Goal: Task Accomplishment & Management: Complete application form

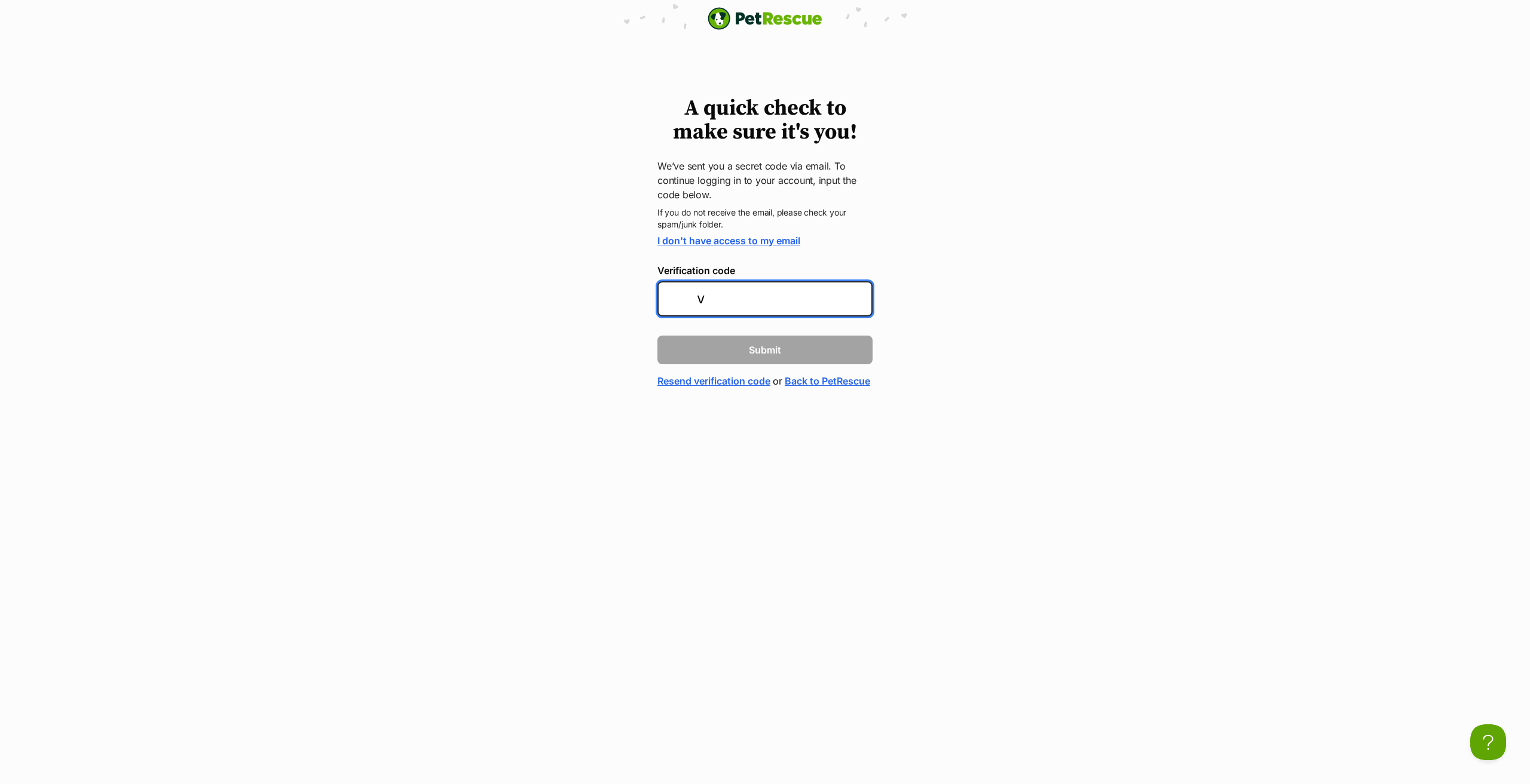
type input "v"
click at [734, 380] on link "Resend verification code" at bounding box center [714, 381] width 113 height 14
click at [719, 295] on input "Verification code" at bounding box center [765, 299] width 215 height 35
type input "77d713"
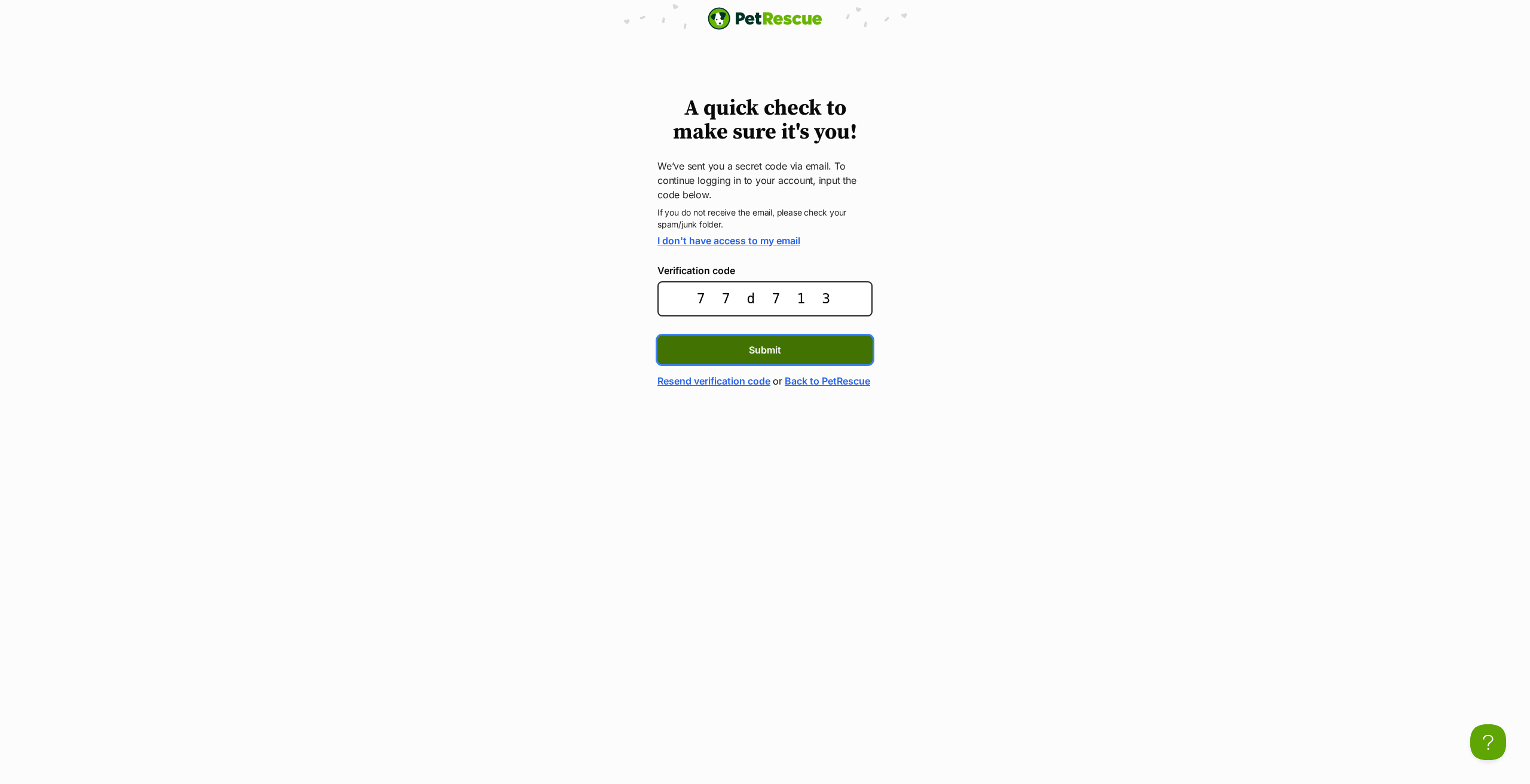
click at [785, 346] on button "Submit" at bounding box center [765, 350] width 215 height 29
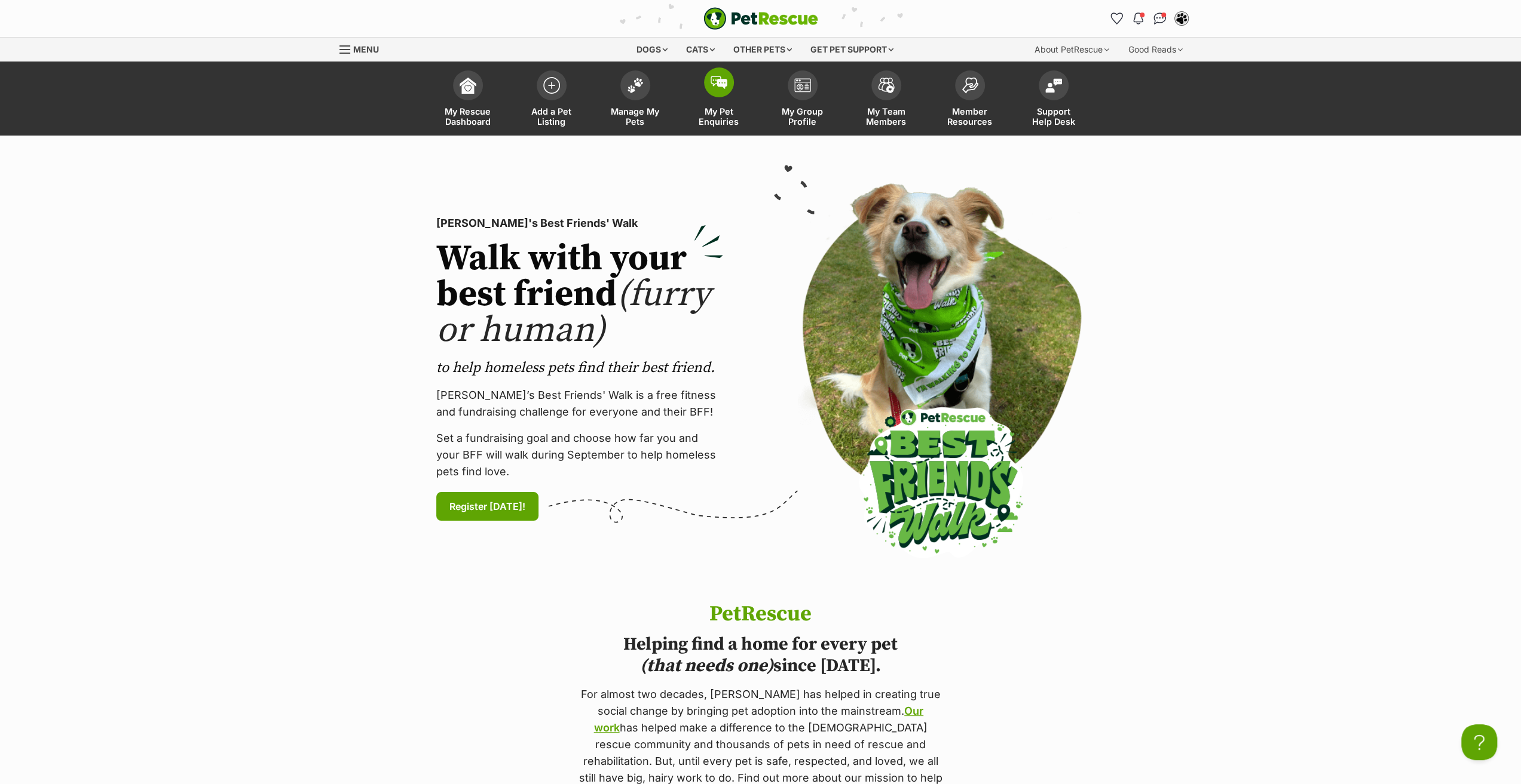
click at [728, 115] on span "My Pet Enquiries" at bounding box center [719, 116] width 54 height 20
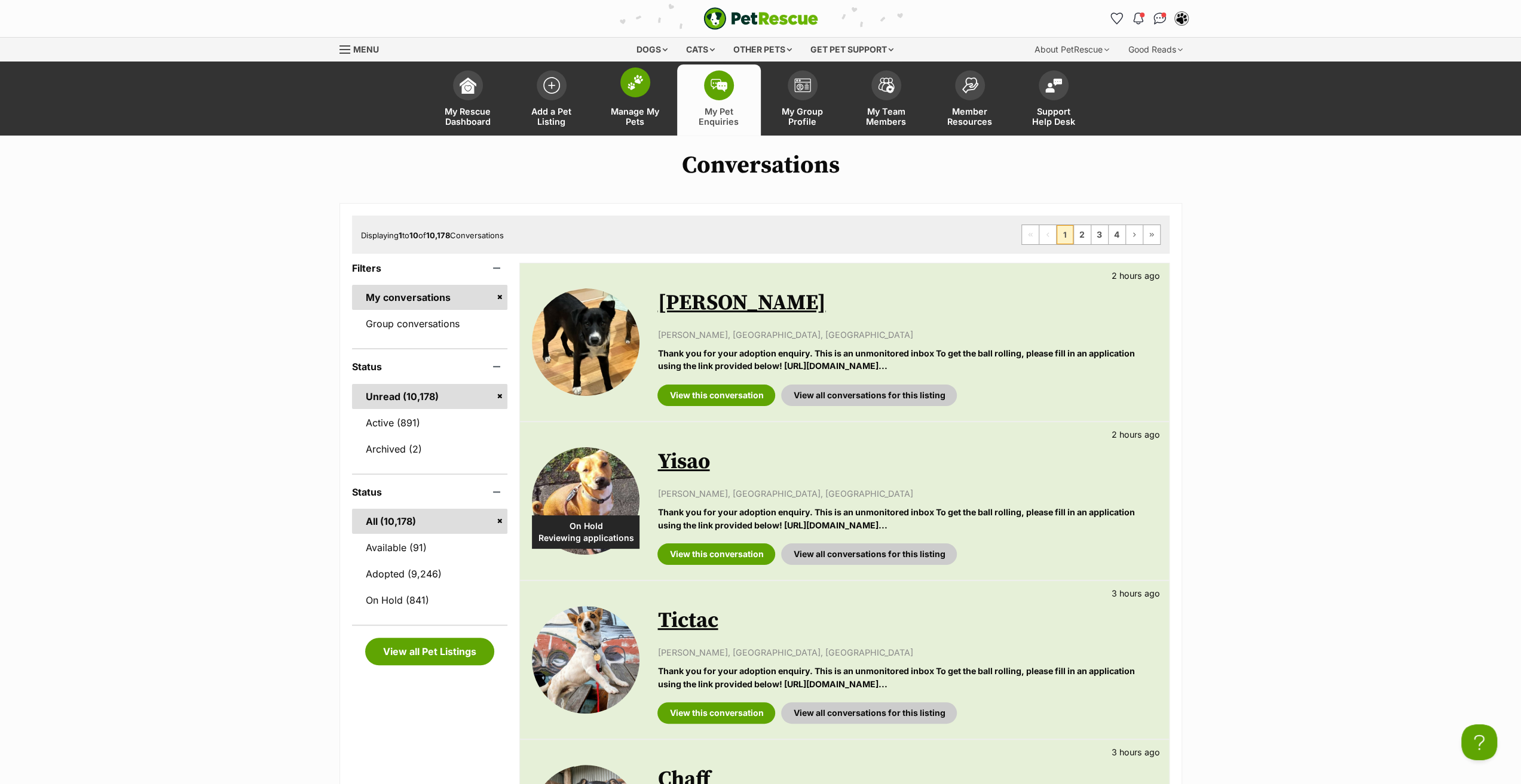
click at [648, 122] on span "Manage My Pets" at bounding box center [635, 116] width 54 height 20
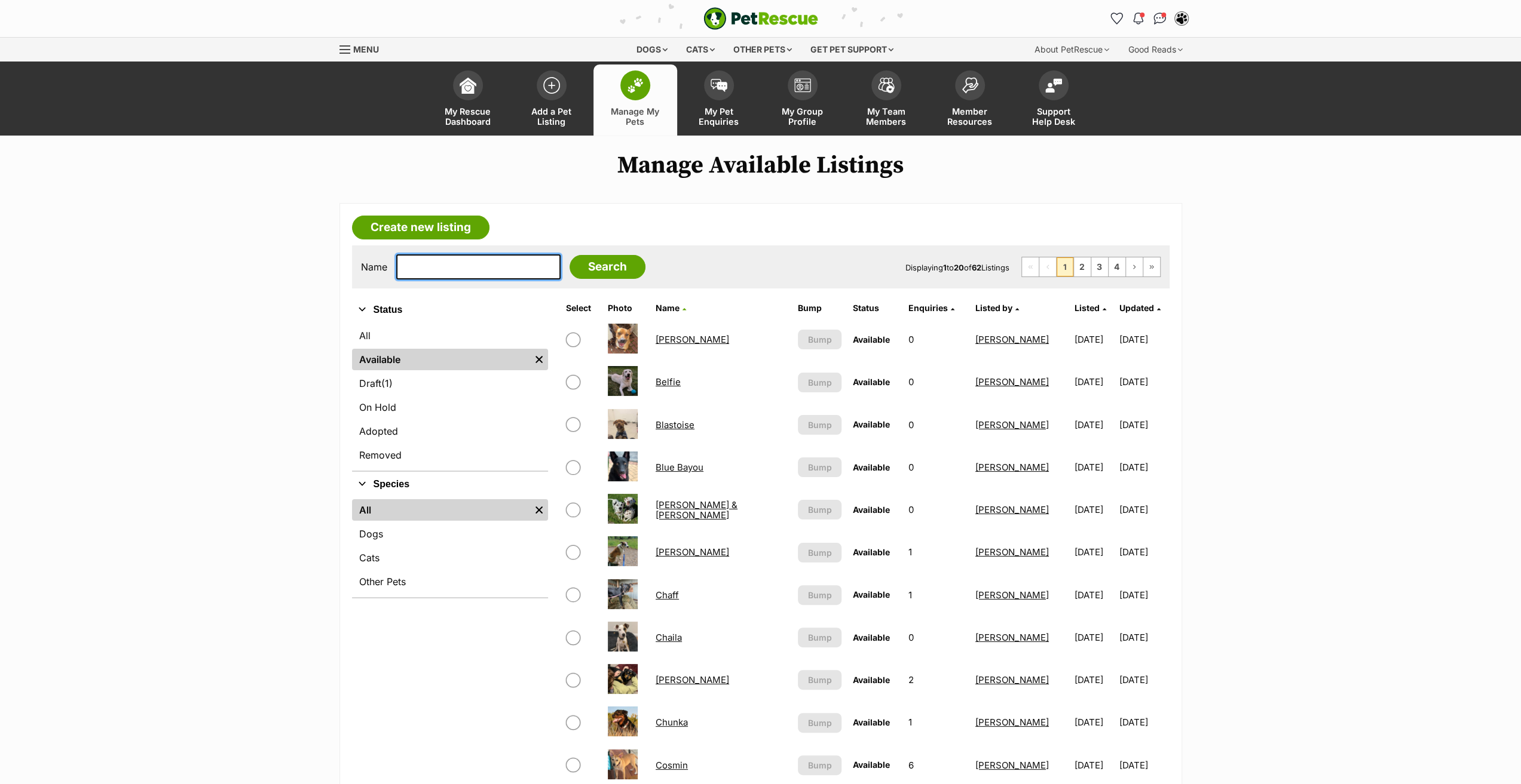
click at [425, 263] on input "text" at bounding box center [478, 267] width 164 height 25
type input "mah"
click at [569, 255] on input "Search" at bounding box center [607, 267] width 76 height 24
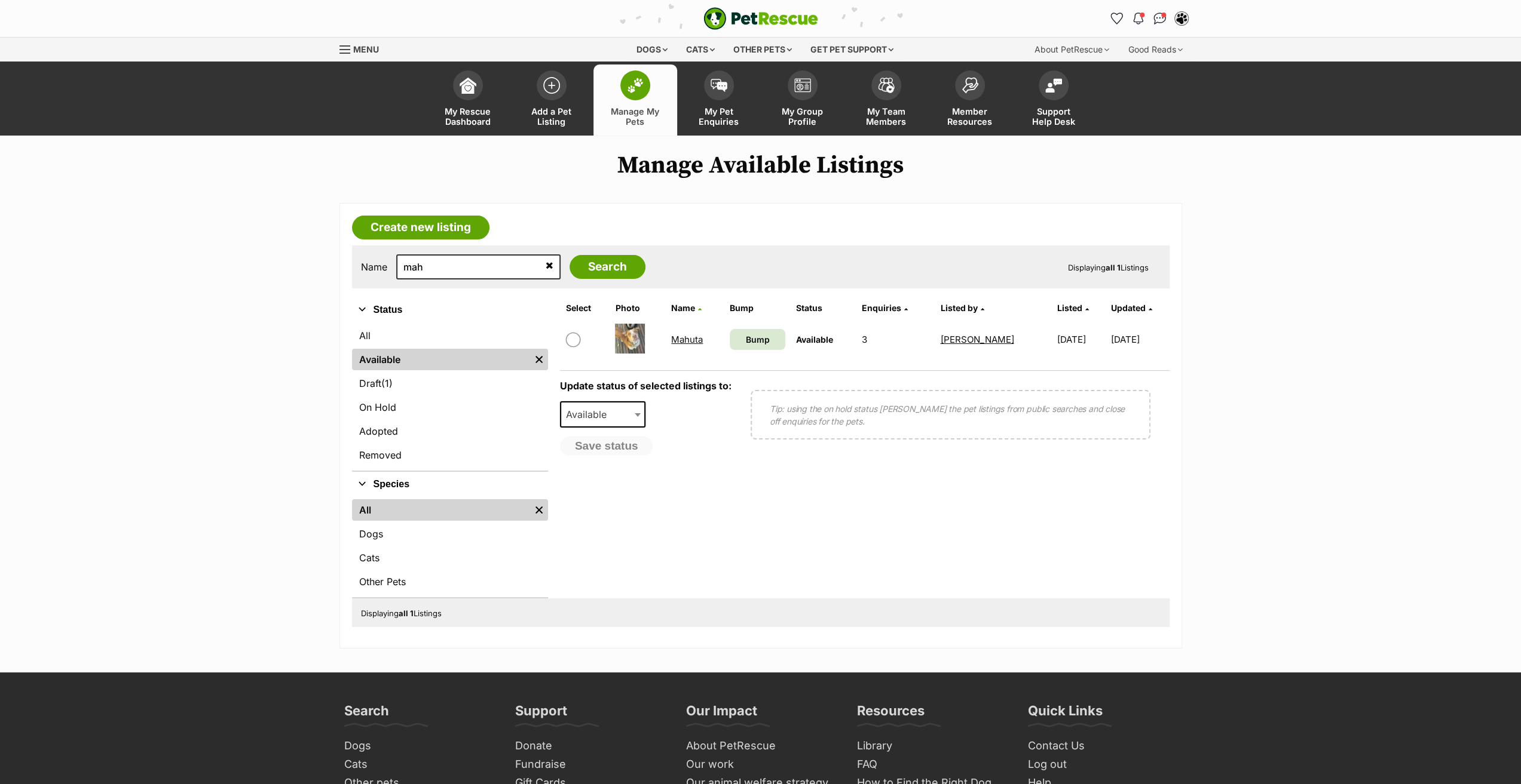
click at [689, 338] on link "Mahuta" at bounding box center [687, 339] width 31 height 11
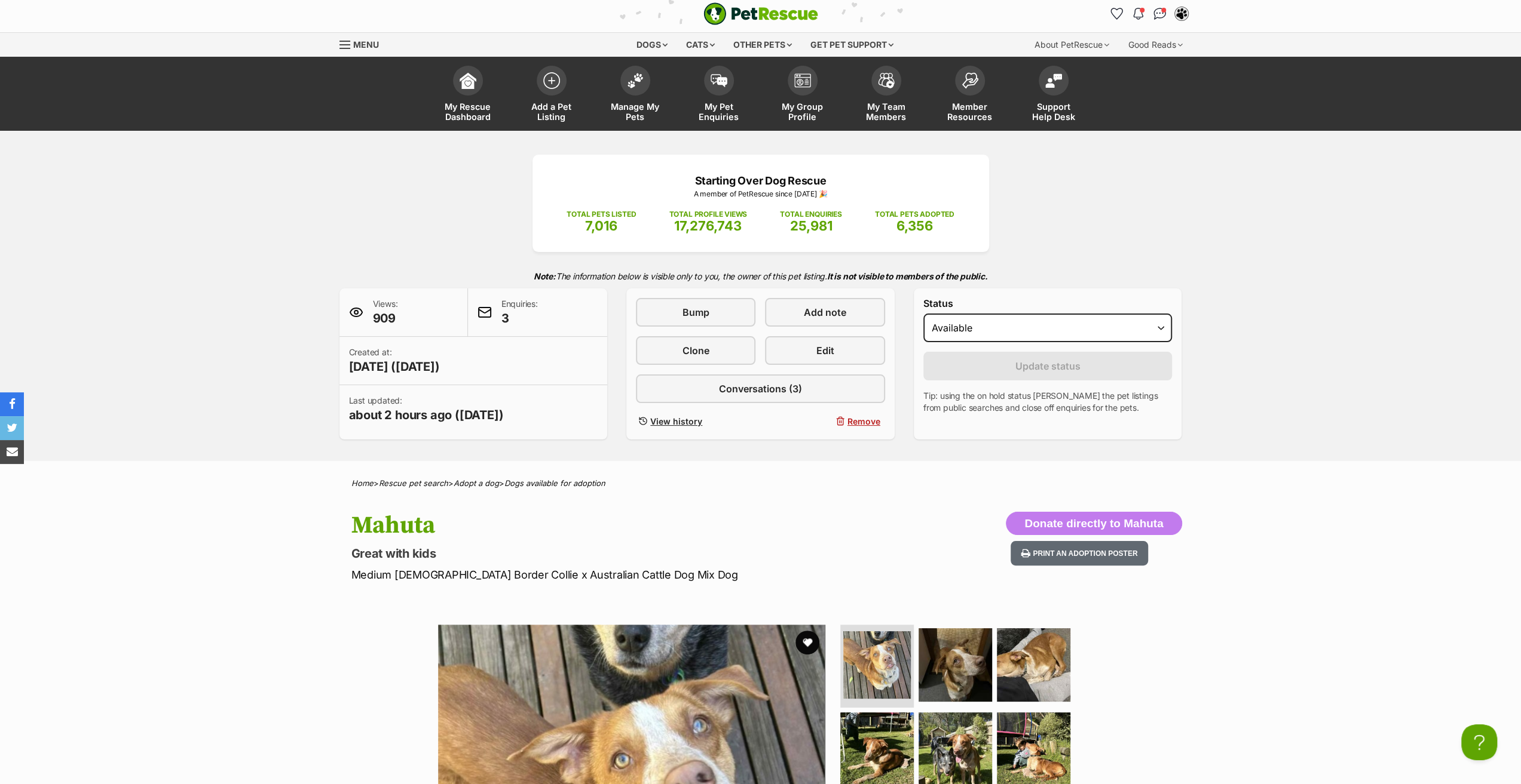
scroll to position [239, 0]
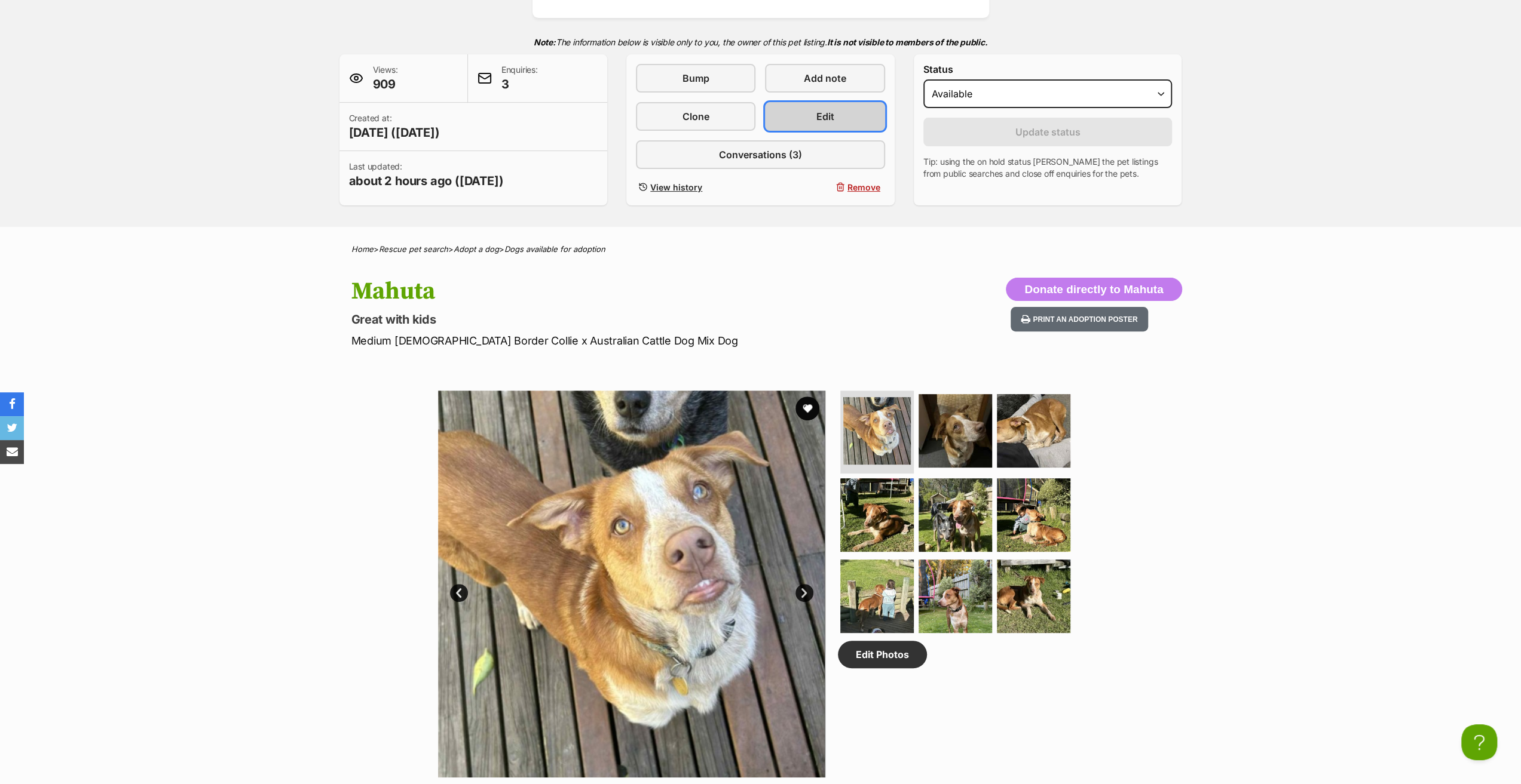
click at [848, 109] on link "Edit" at bounding box center [824, 116] width 120 height 29
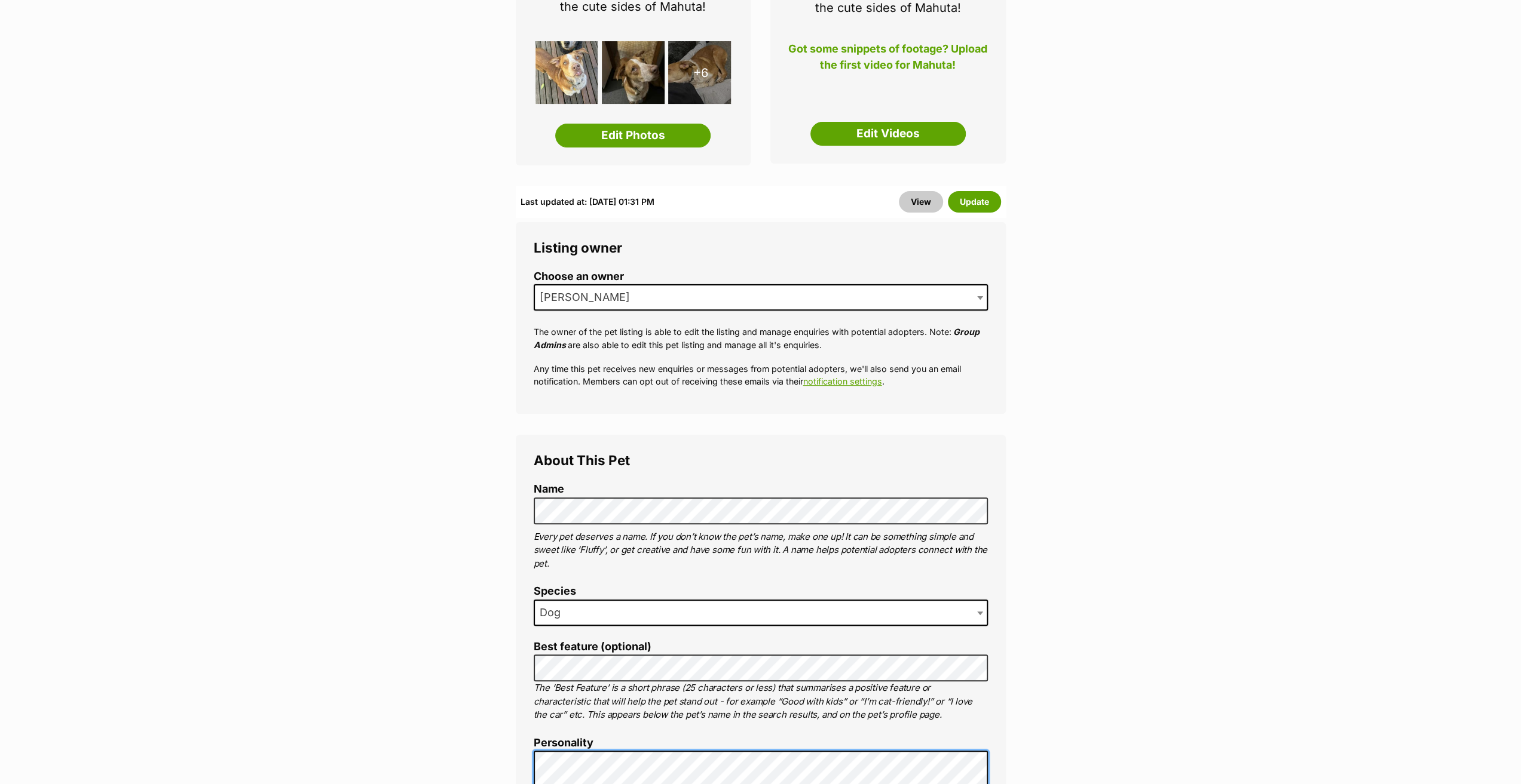
scroll to position [120, 0]
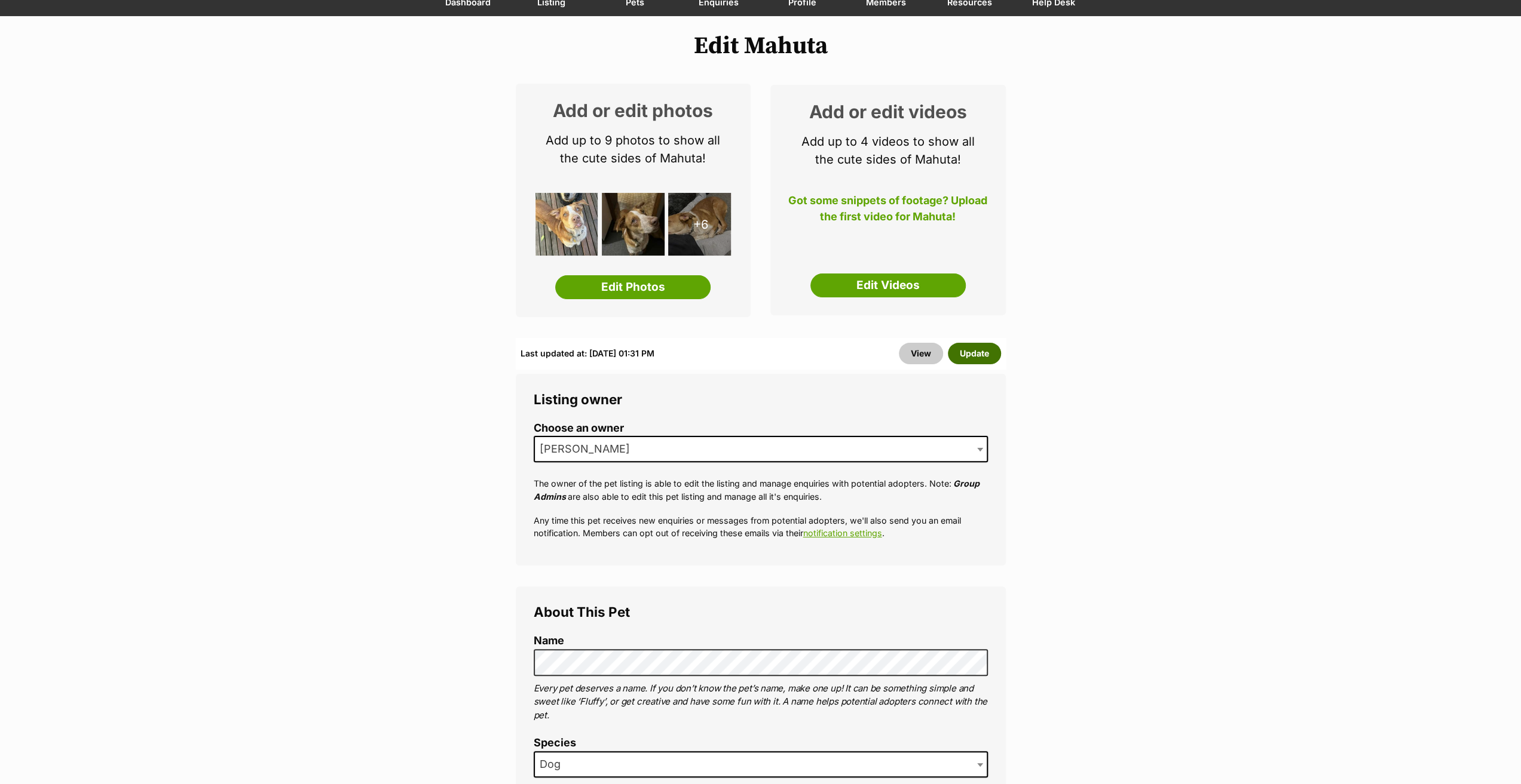
click at [994, 359] on button "Update" at bounding box center [974, 353] width 53 height 22
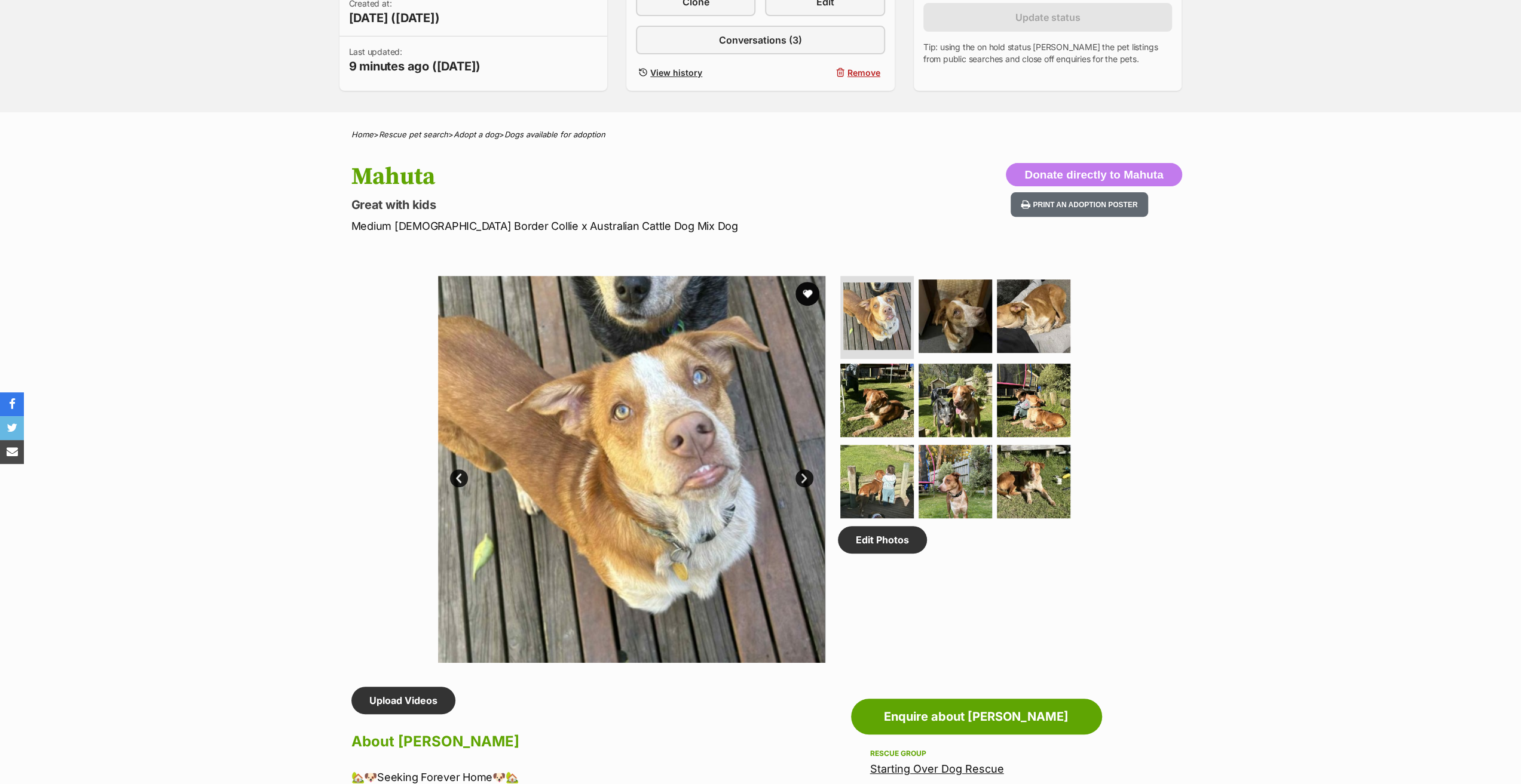
scroll to position [359, 0]
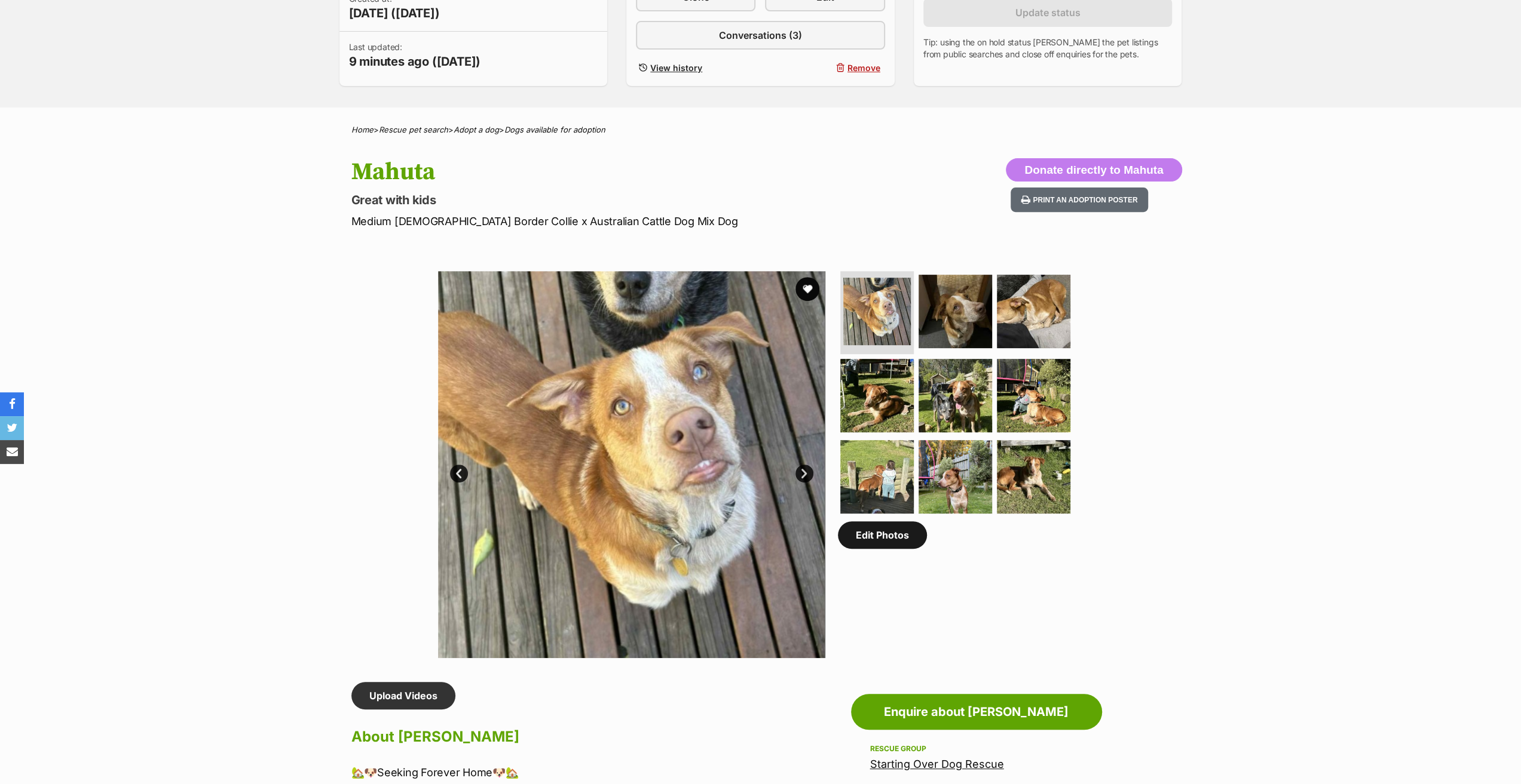
click at [866, 538] on link "Edit Photos" at bounding box center [882, 535] width 89 height 27
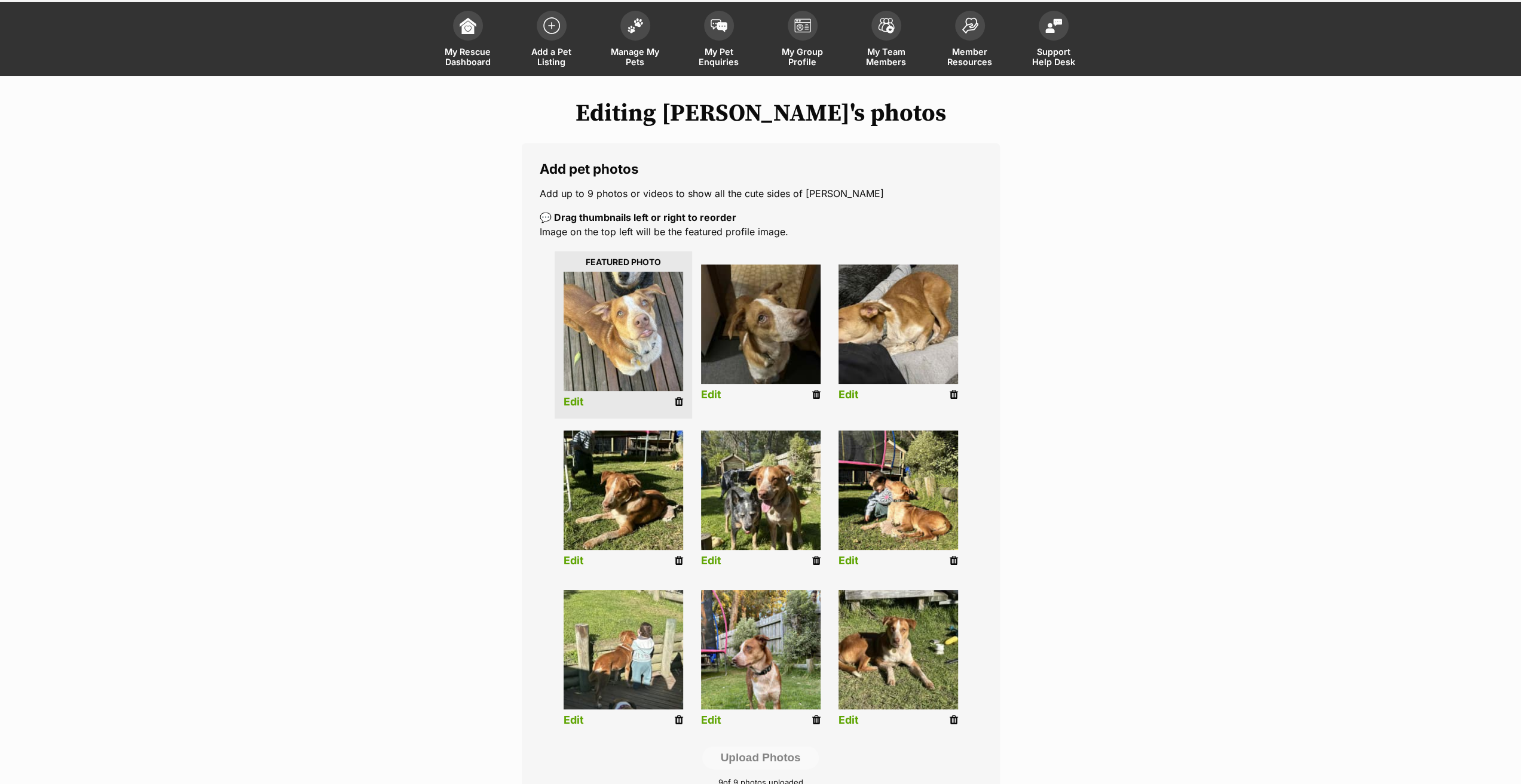
scroll to position [120, 0]
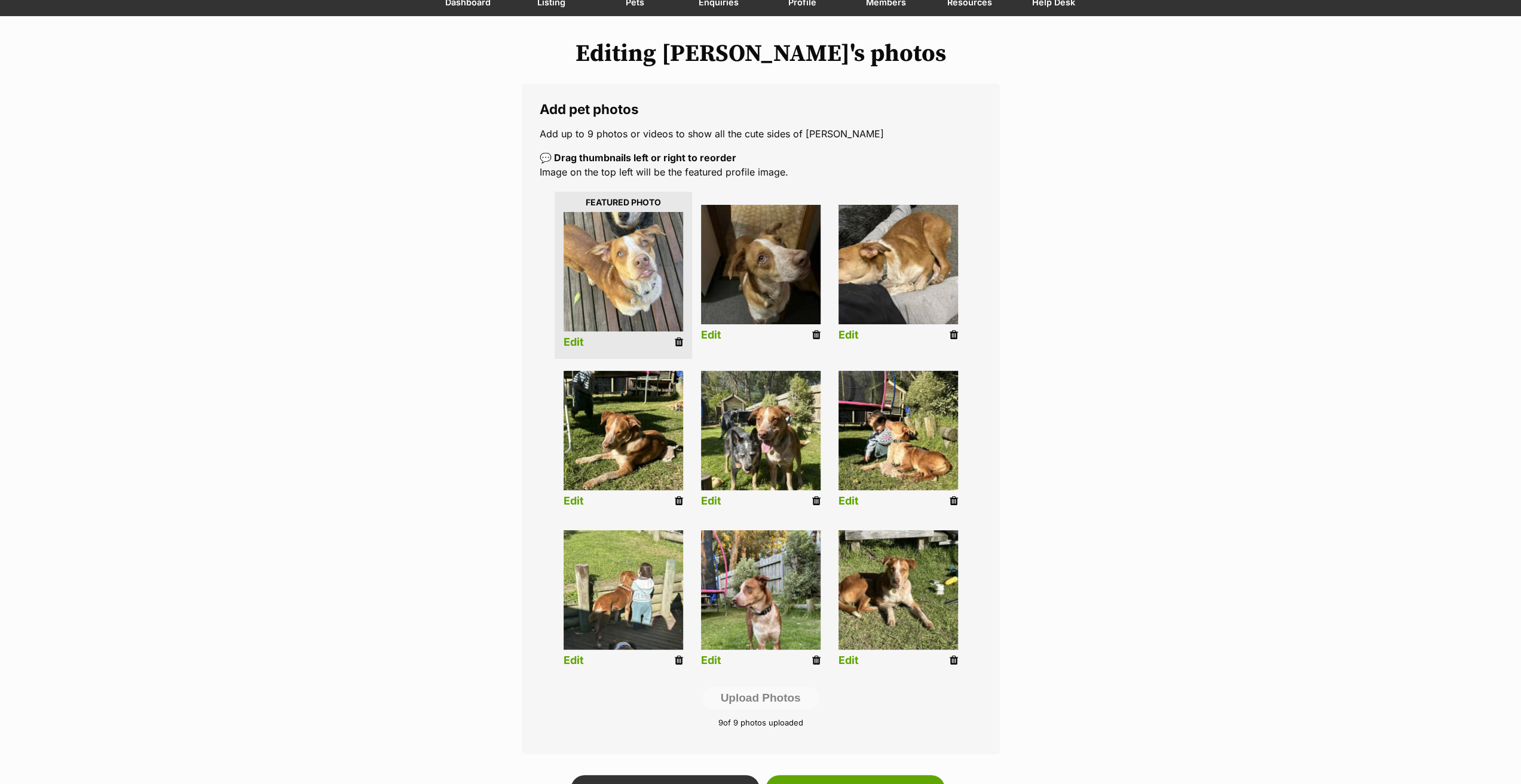
click at [673, 498] on li "Edit" at bounding box center [623, 442] width 137 height 154
click at [678, 503] on icon at bounding box center [678, 501] width 8 height 10
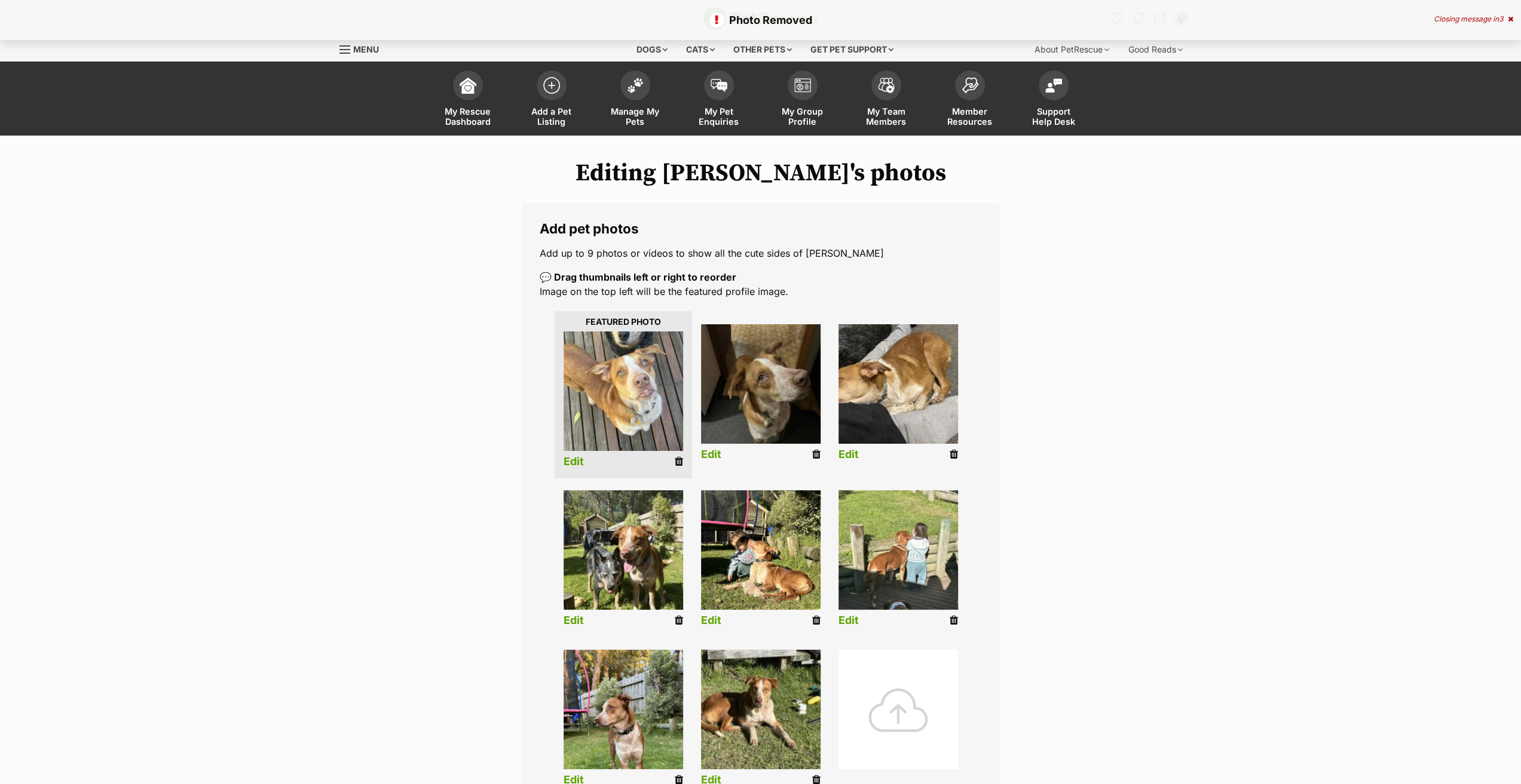
click at [818, 459] on icon at bounding box center [816, 455] width 8 height 10
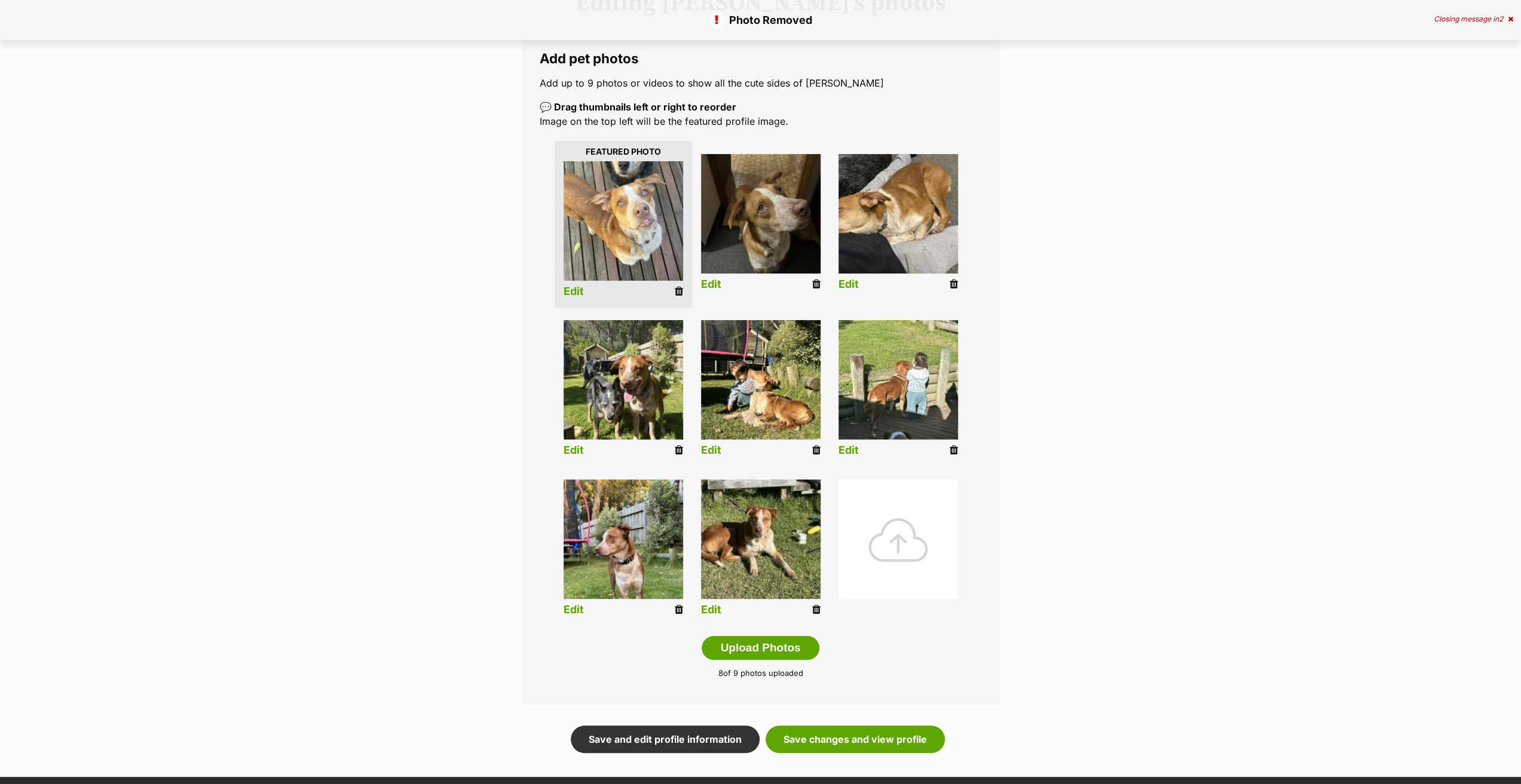
scroll to position [239, 0]
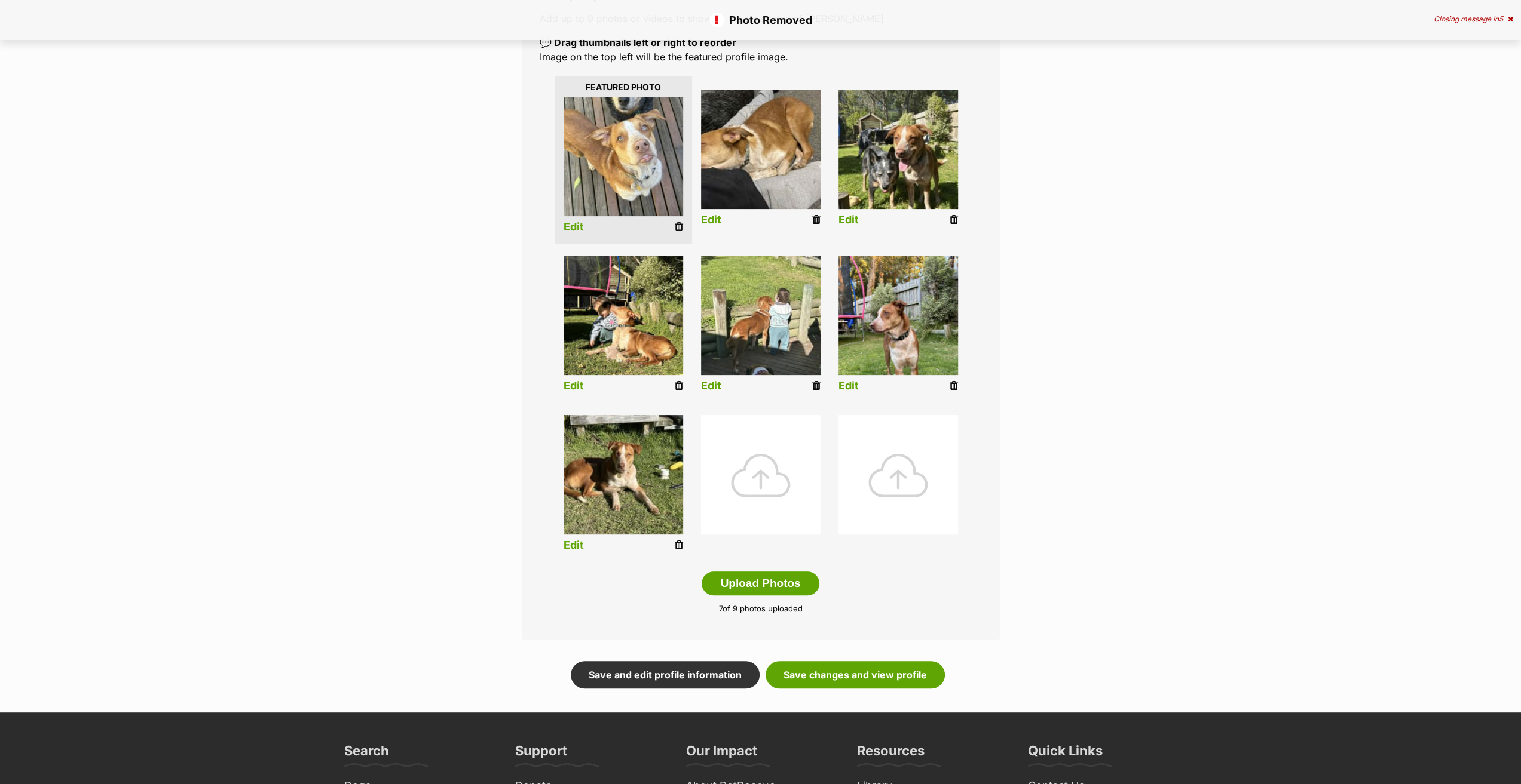
scroll to position [239, 0]
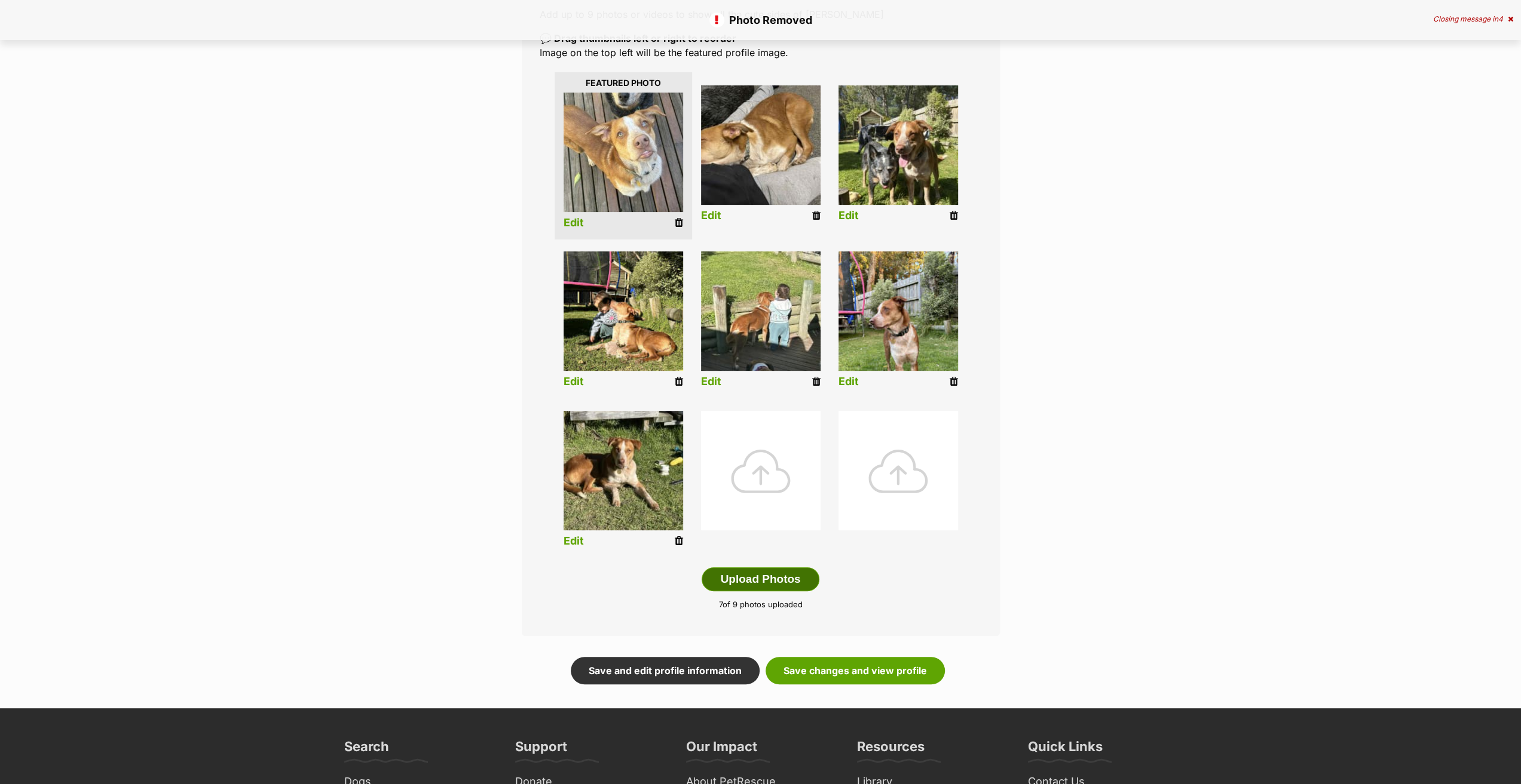
click at [758, 582] on button "Upload Photos" at bounding box center [760, 580] width 117 height 24
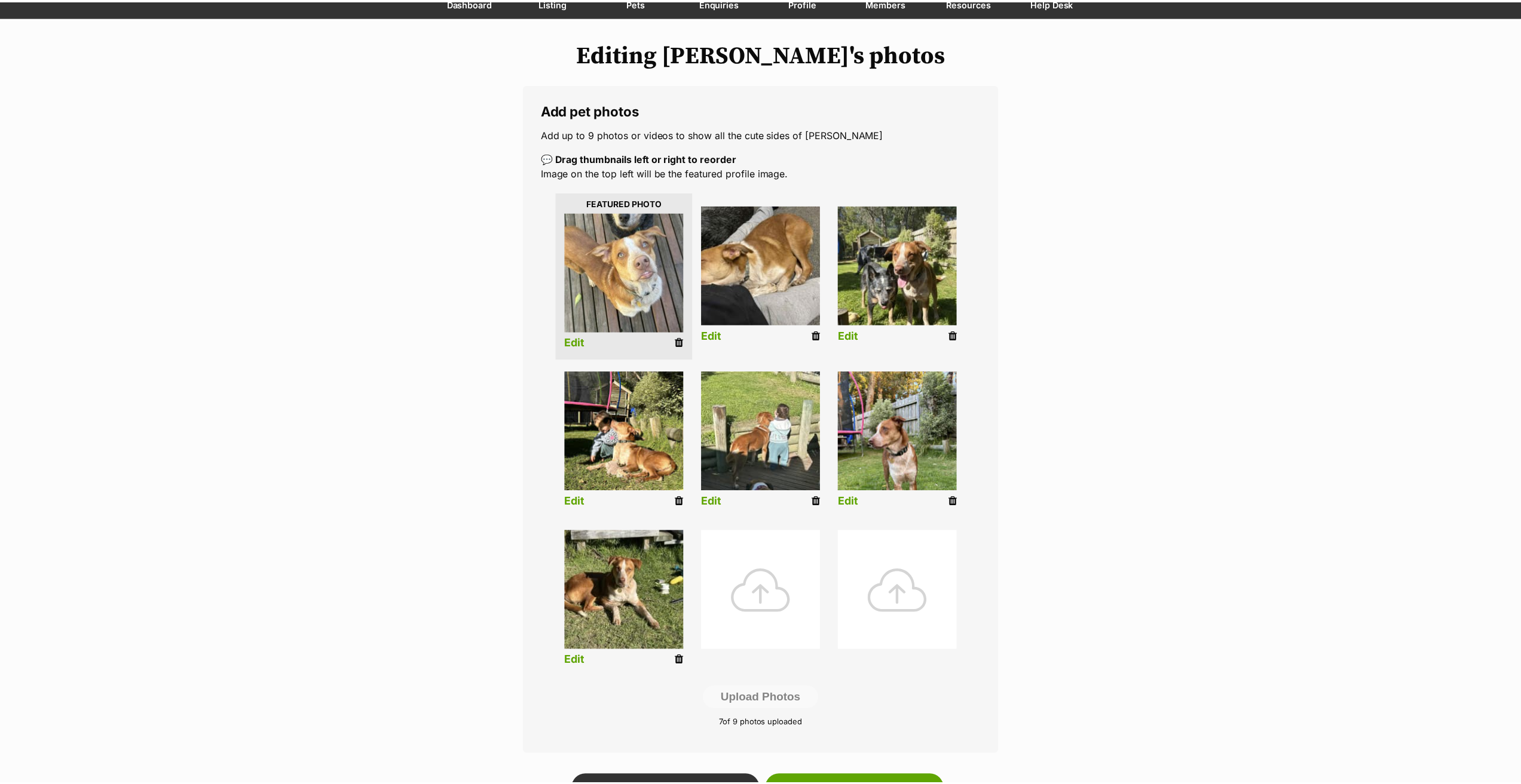
scroll to position [0, 0]
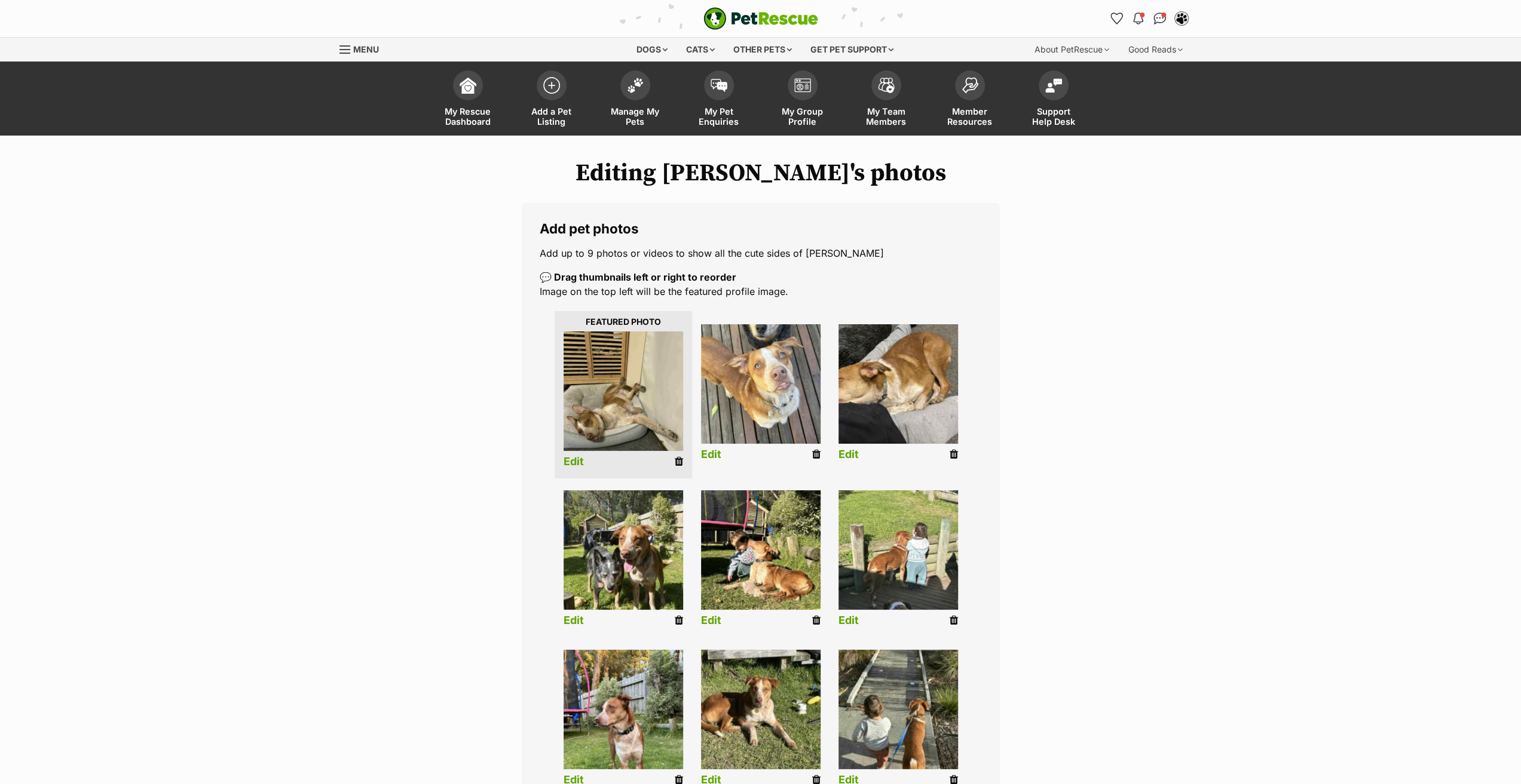
click at [568, 463] on link "Edit" at bounding box center [573, 462] width 20 height 12
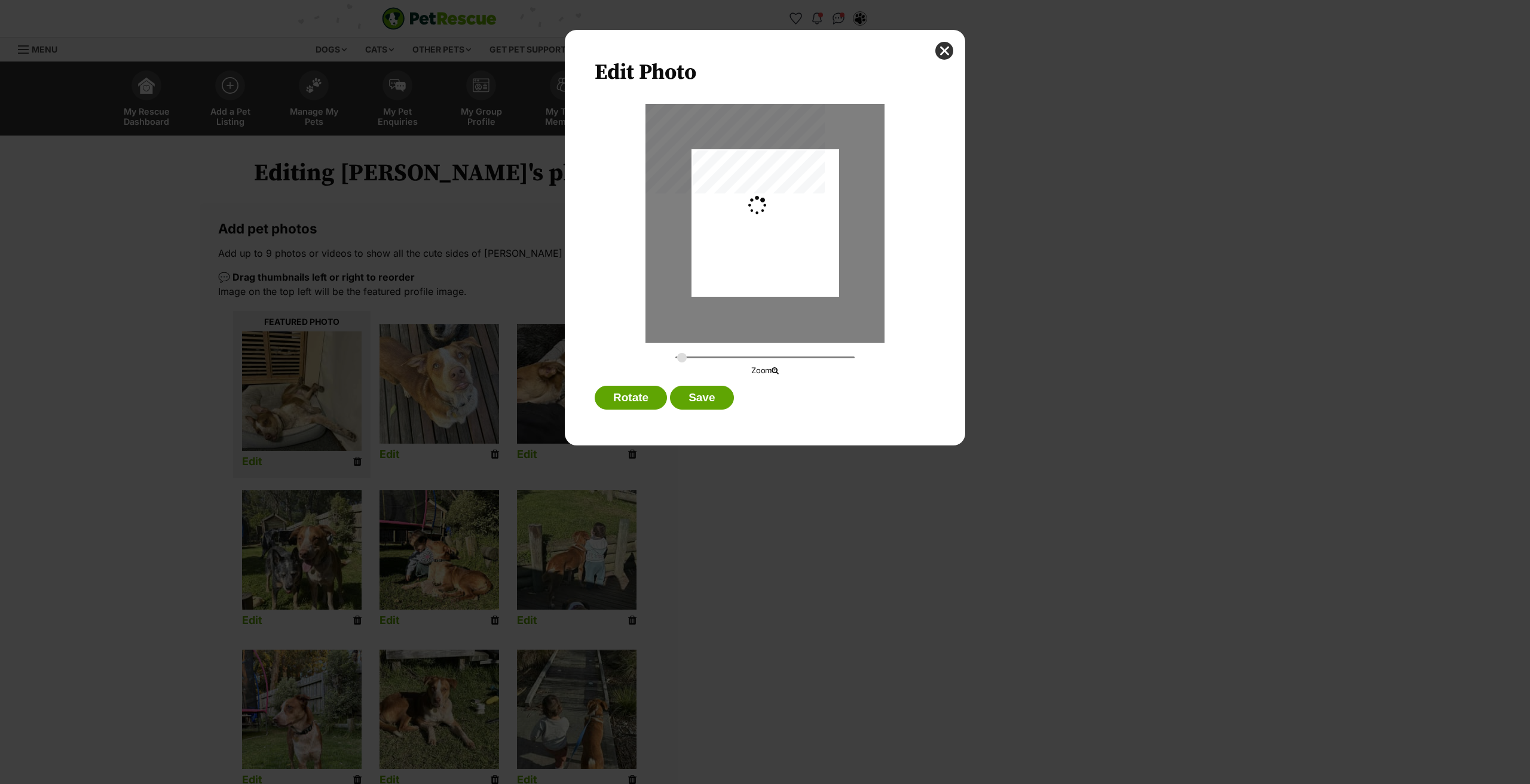
type input "0.2744"
click at [699, 393] on button "Save" at bounding box center [701, 398] width 63 height 24
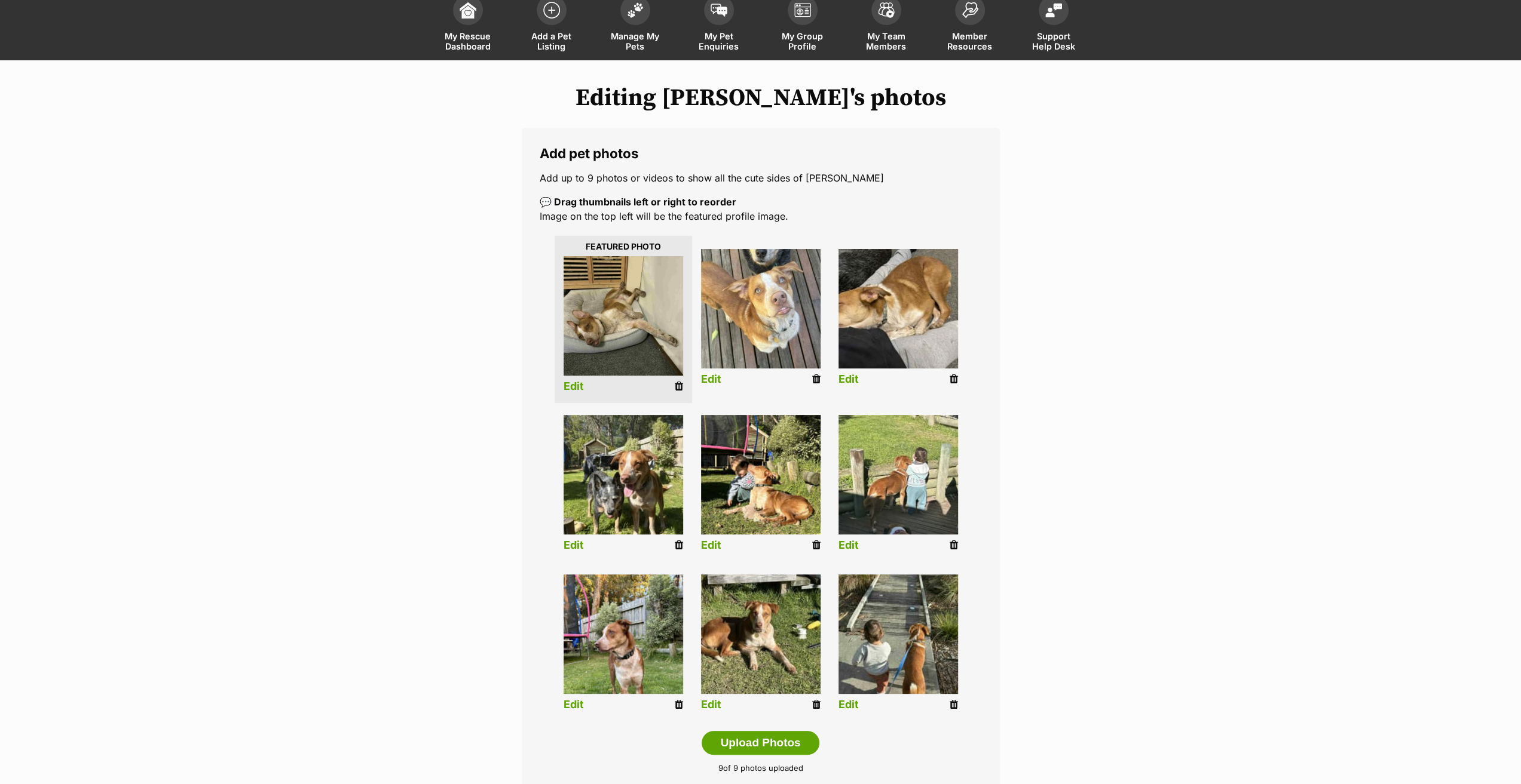
scroll to position [239, 0]
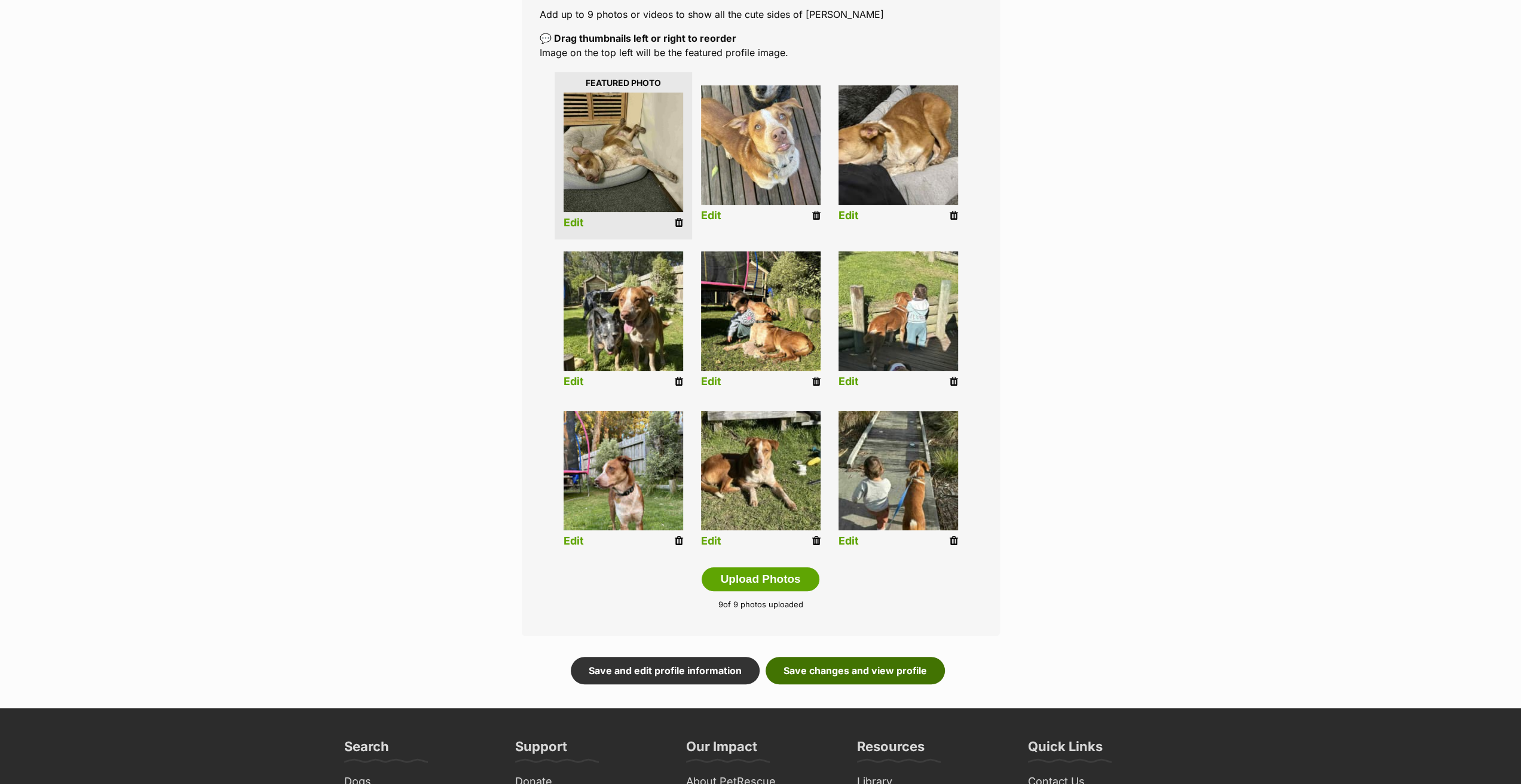
click at [882, 675] on link "Save changes and view profile" at bounding box center [855, 671] width 179 height 27
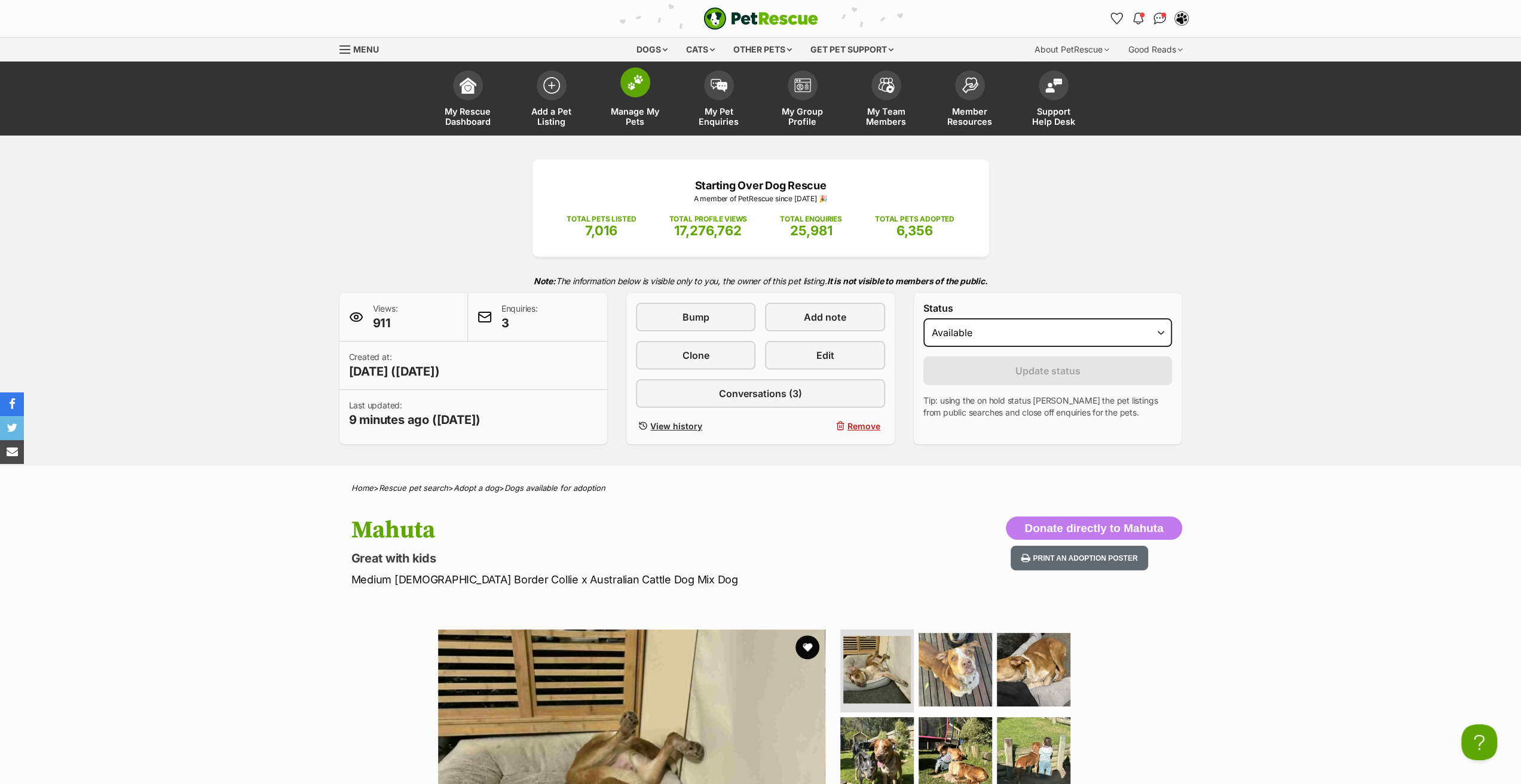
click at [635, 109] on span "Manage My Pets" at bounding box center [635, 116] width 54 height 20
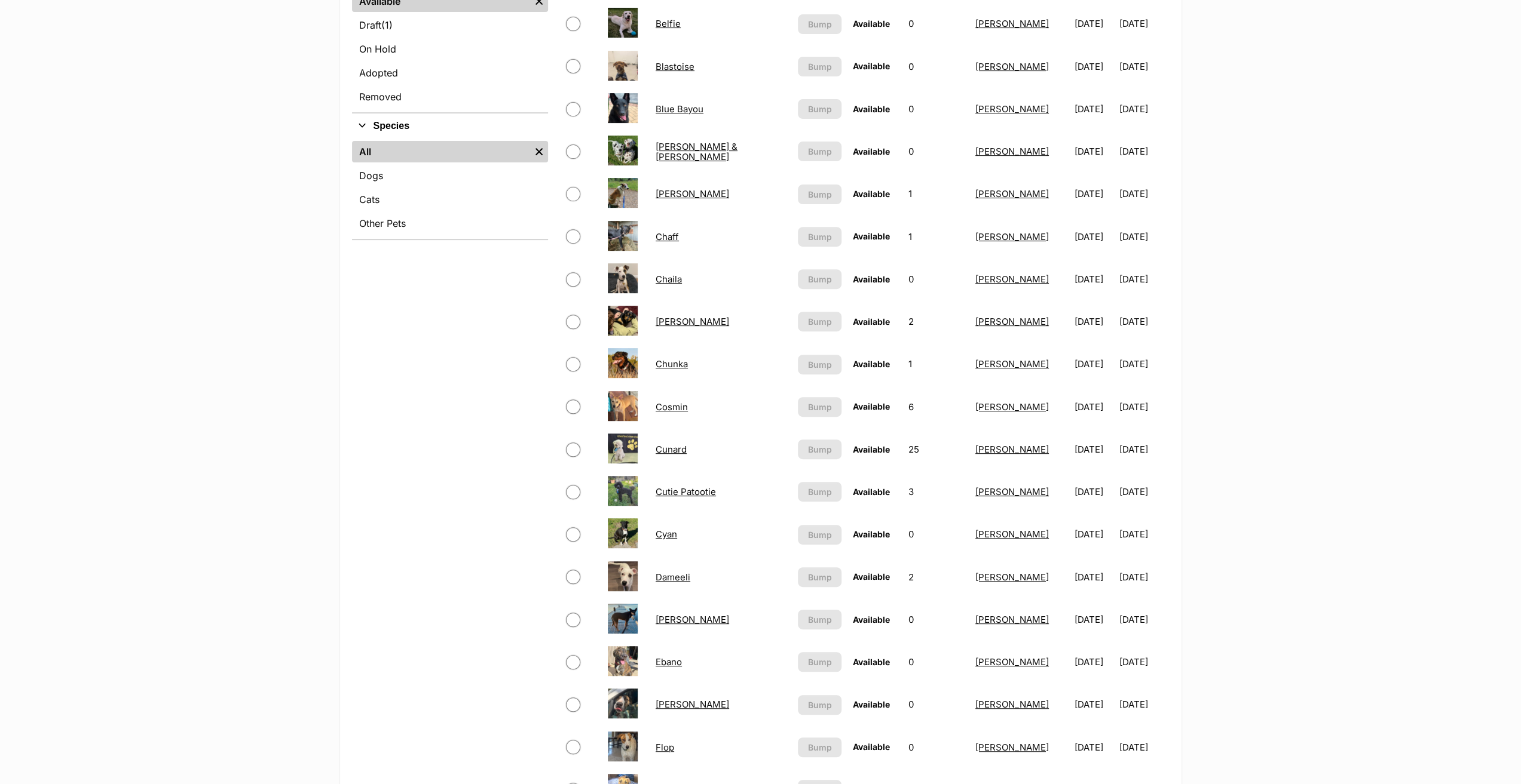
scroll to position [179, 0]
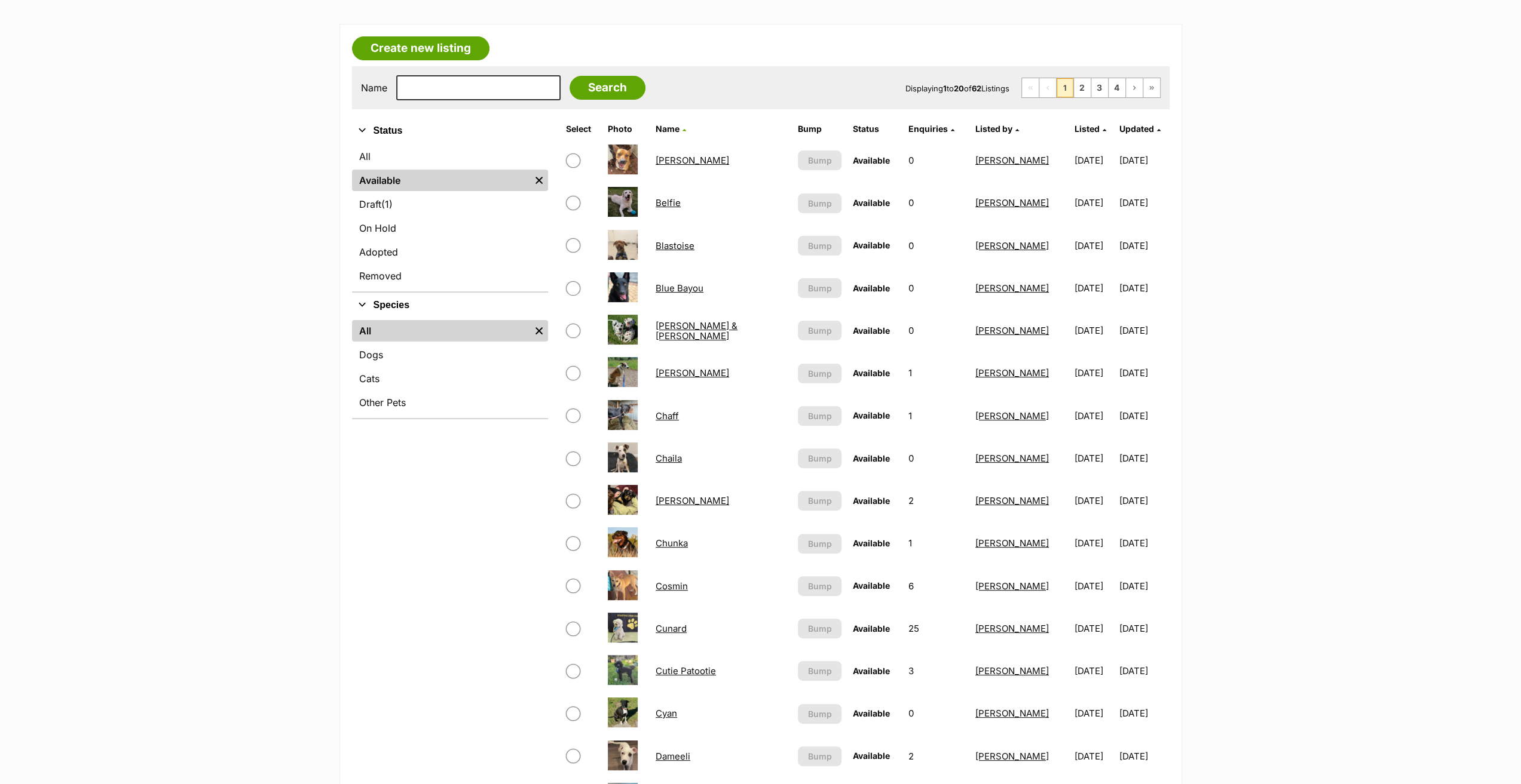
click at [693, 162] on link "[PERSON_NAME]" at bounding box center [692, 160] width 73 height 11
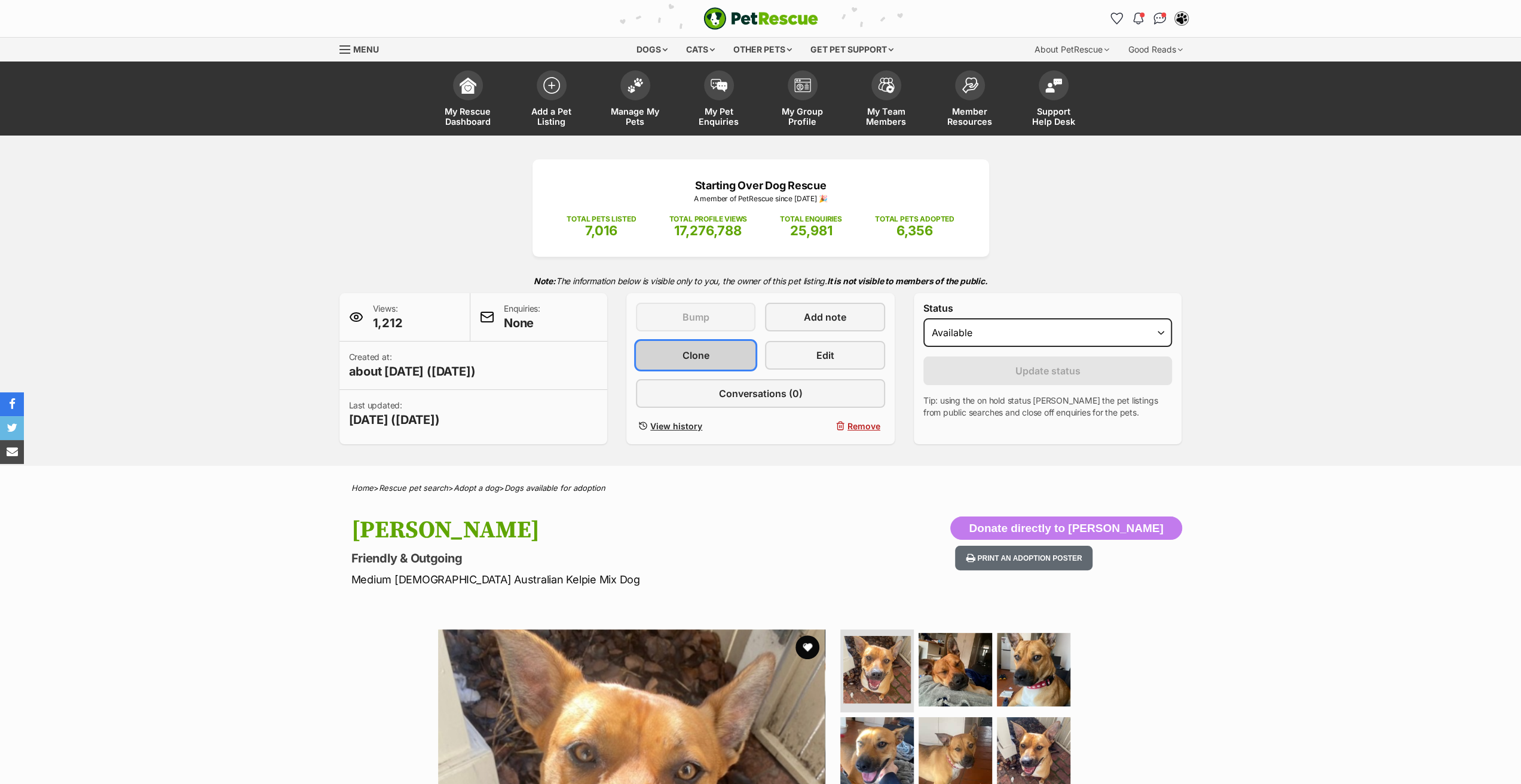
click at [731, 353] on link "Clone" at bounding box center [695, 355] width 120 height 29
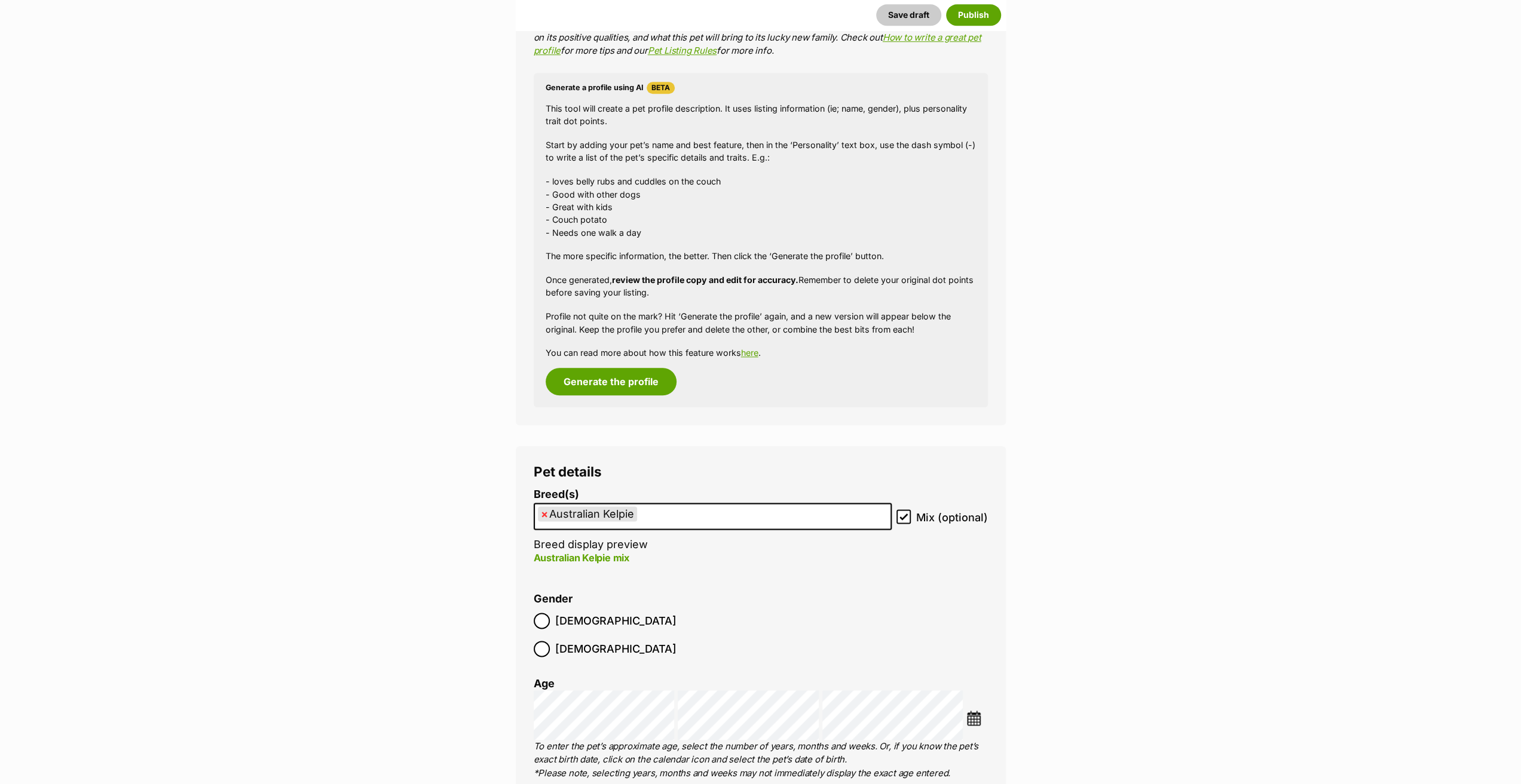
scroll to position [1374, 0]
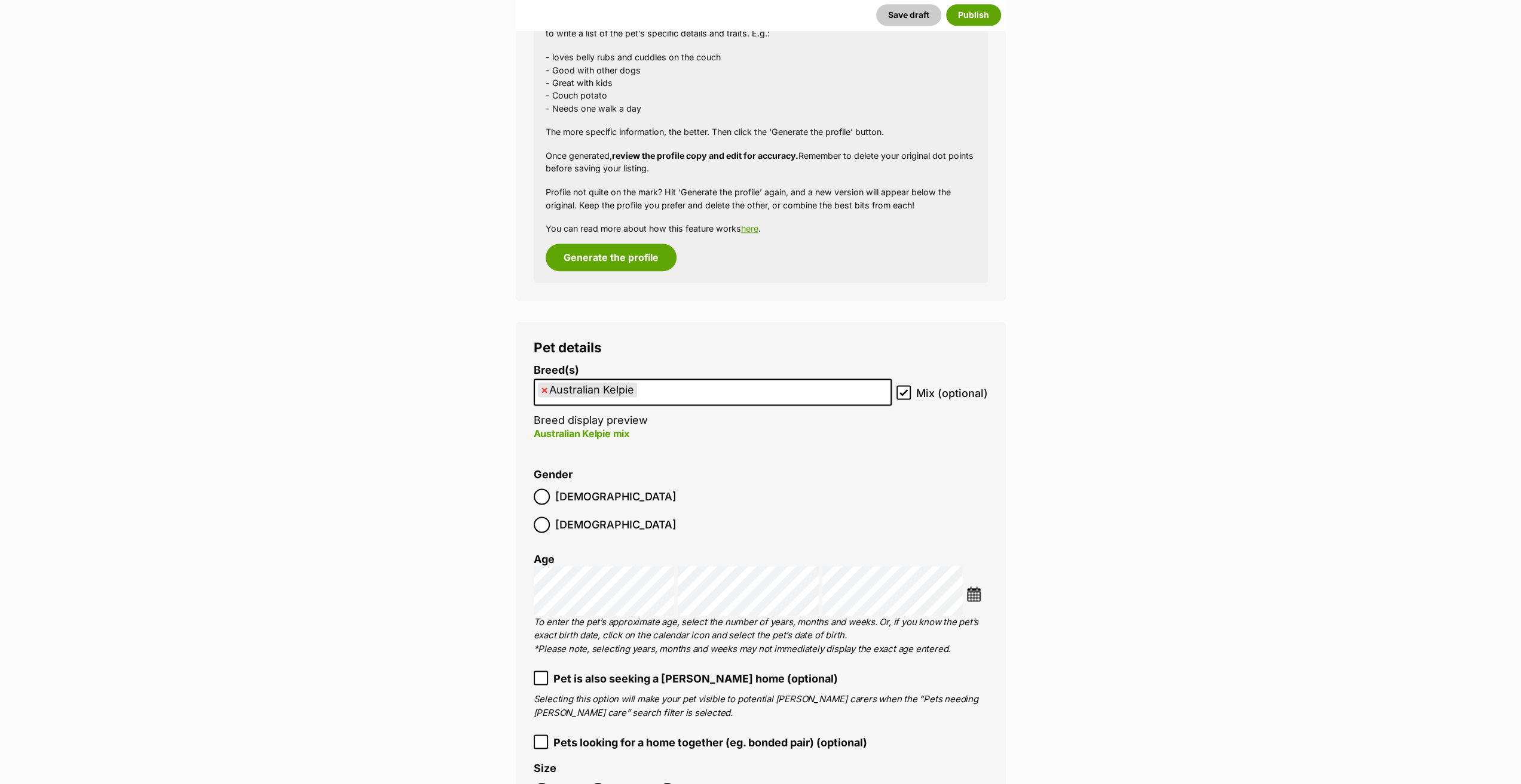
click at [979, 587] on img at bounding box center [973, 594] width 15 height 15
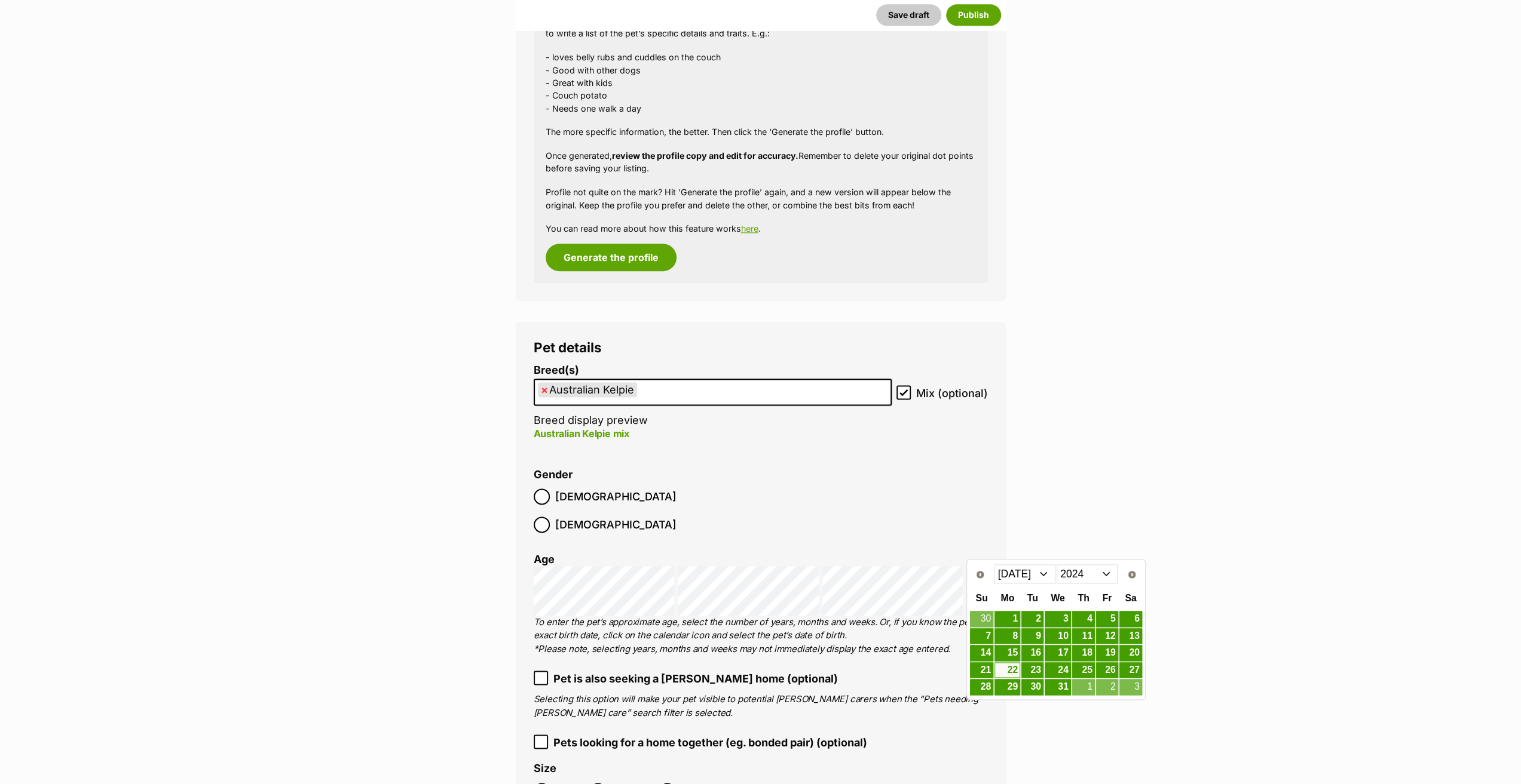
click at [1023, 577] on select "Jan Feb Mar Apr May Jun Jul Aug Sep Oct Nov Dec" at bounding box center [1024, 574] width 61 height 19
click at [1129, 615] on link "3" at bounding box center [1130, 619] width 23 height 15
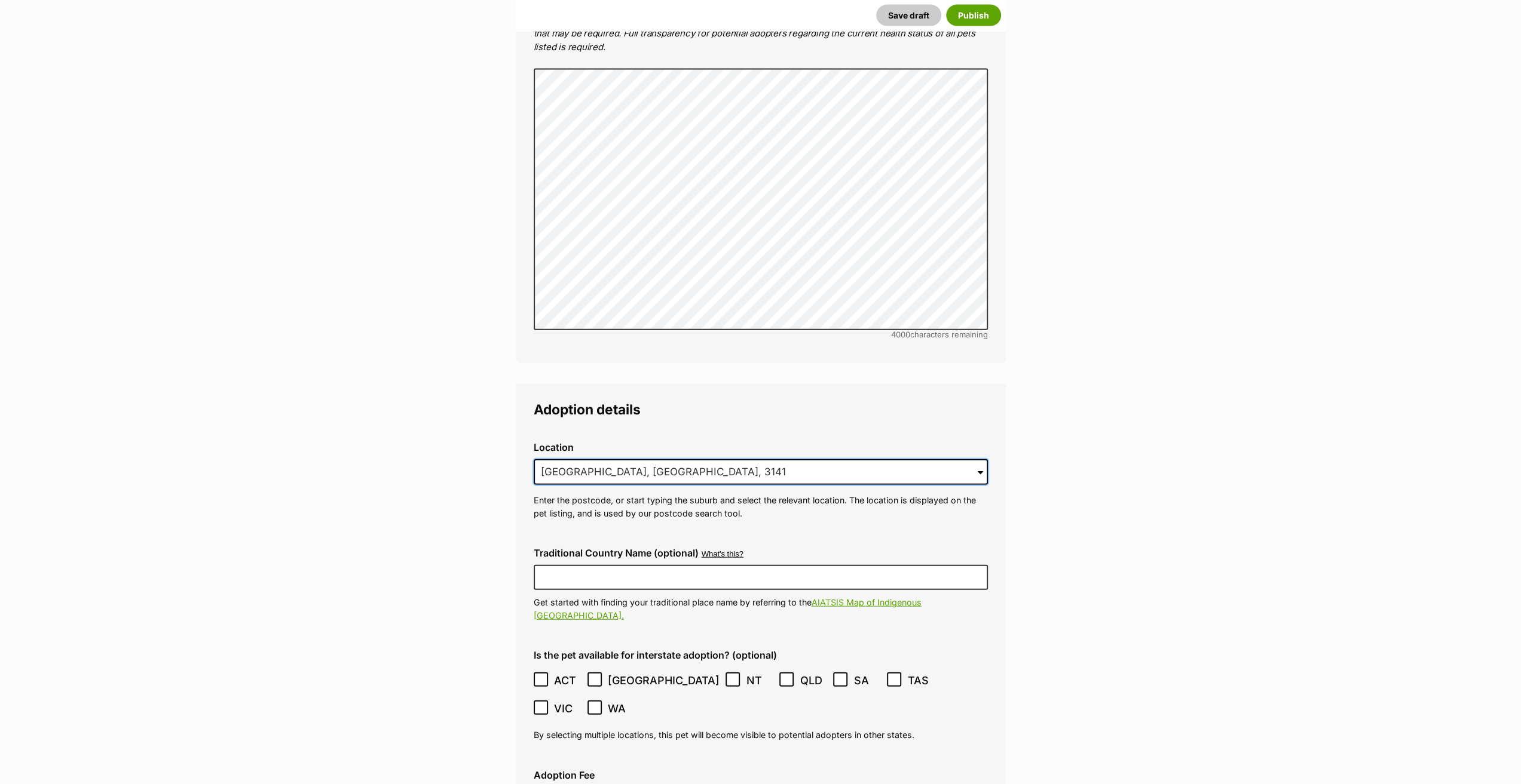
scroll to position [0, 0]
drag, startPoint x: 668, startPoint y: 450, endPoint x: 461, endPoint y: 438, distance: 207.3
click at [461, 438] on main "New listing Listing owner Choose an owner Lynda Smith The owner of the pet list…" at bounding box center [760, 86] width 1521 height 5126
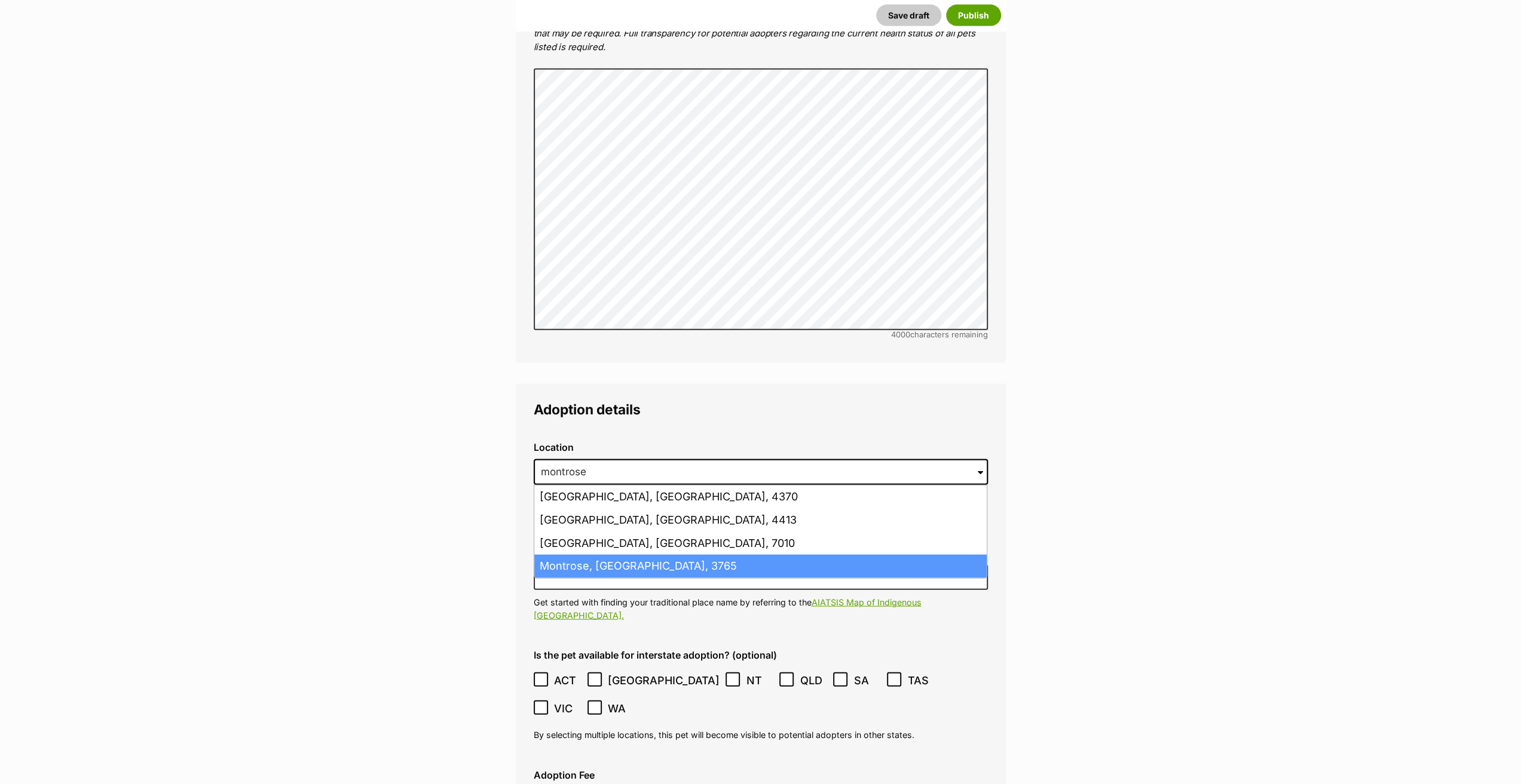
click at [601, 555] on li "Montrose, Victoria, 3765" at bounding box center [760, 566] width 452 height 24
type input "Montrose, Victoria, 3765"
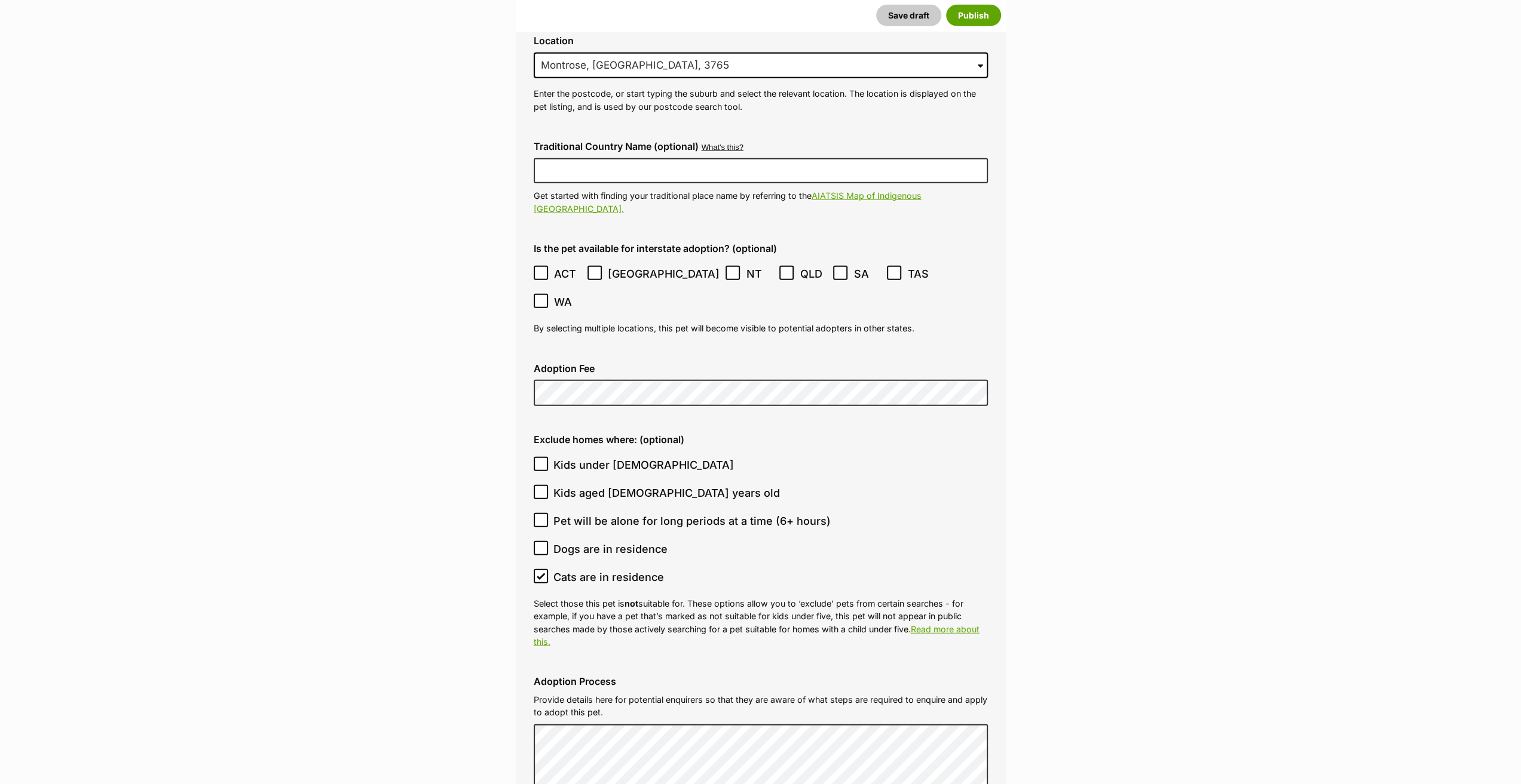
scroll to position [3046, 0]
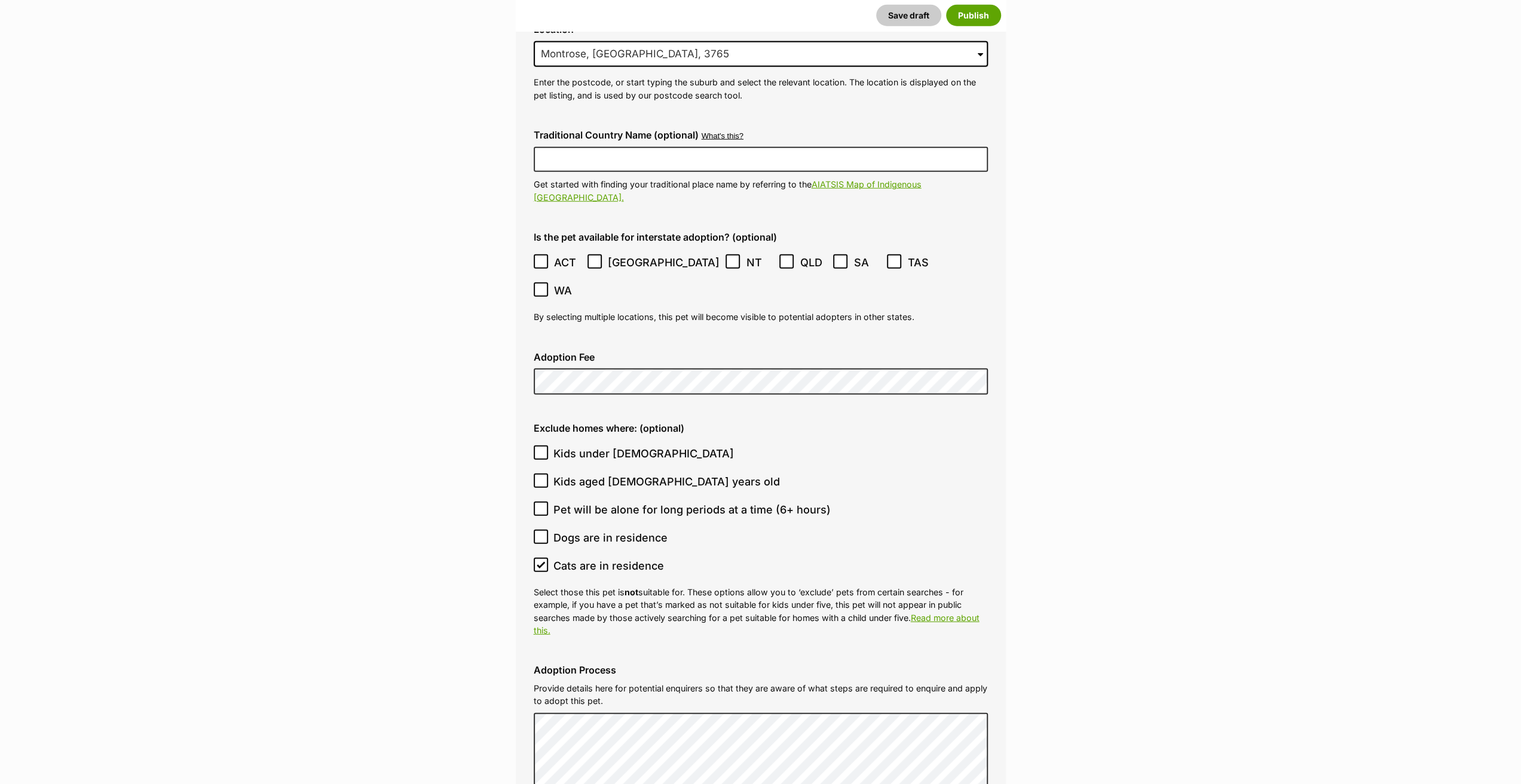
click at [541, 561] on icon at bounding box center [541, 565] width 8 height 8
click at [541, 558] on input "Cats are in residence" at bounding box center [541, 565] width 14 height 14
checkbox input "false"
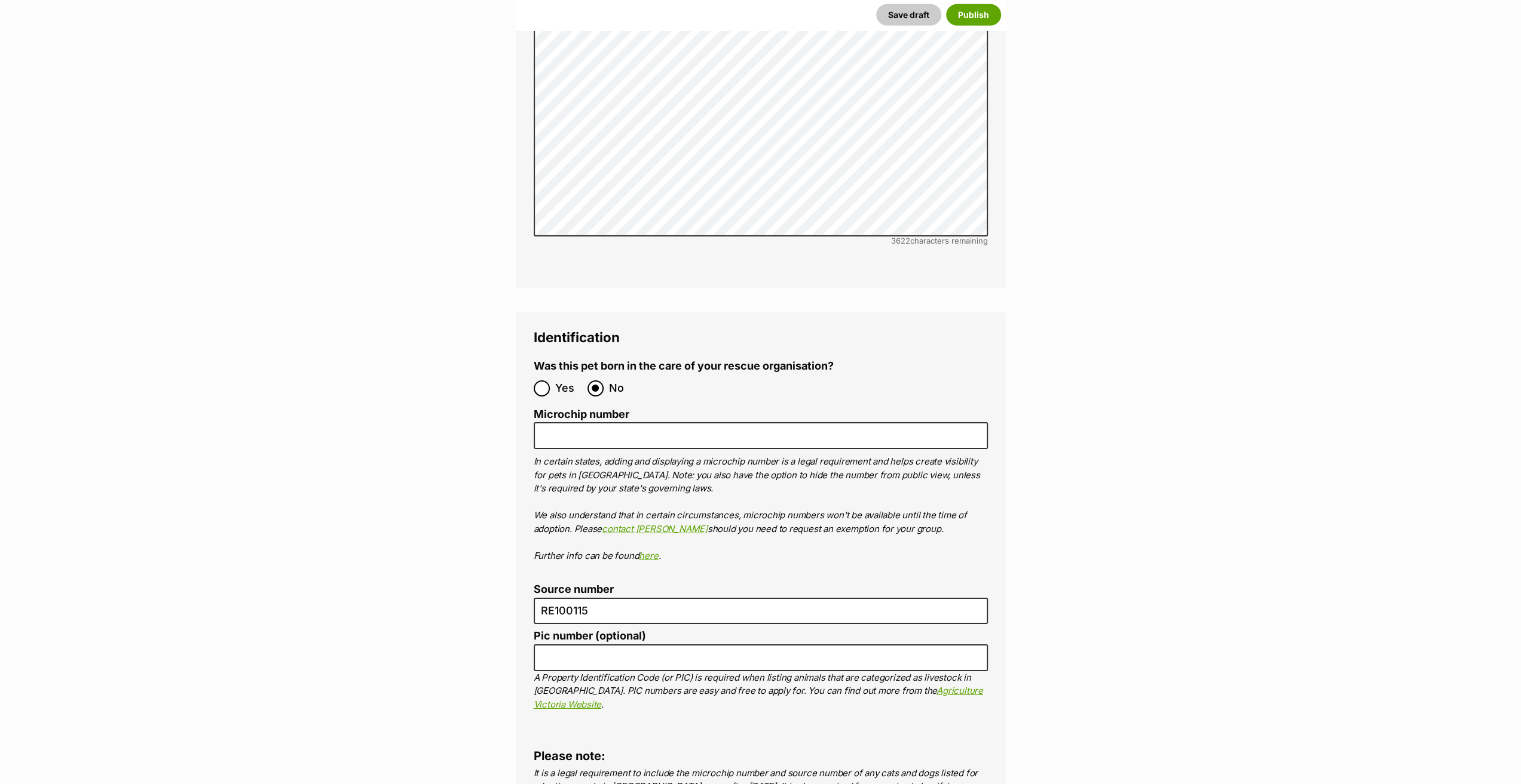
scroll to position [3823, 0]
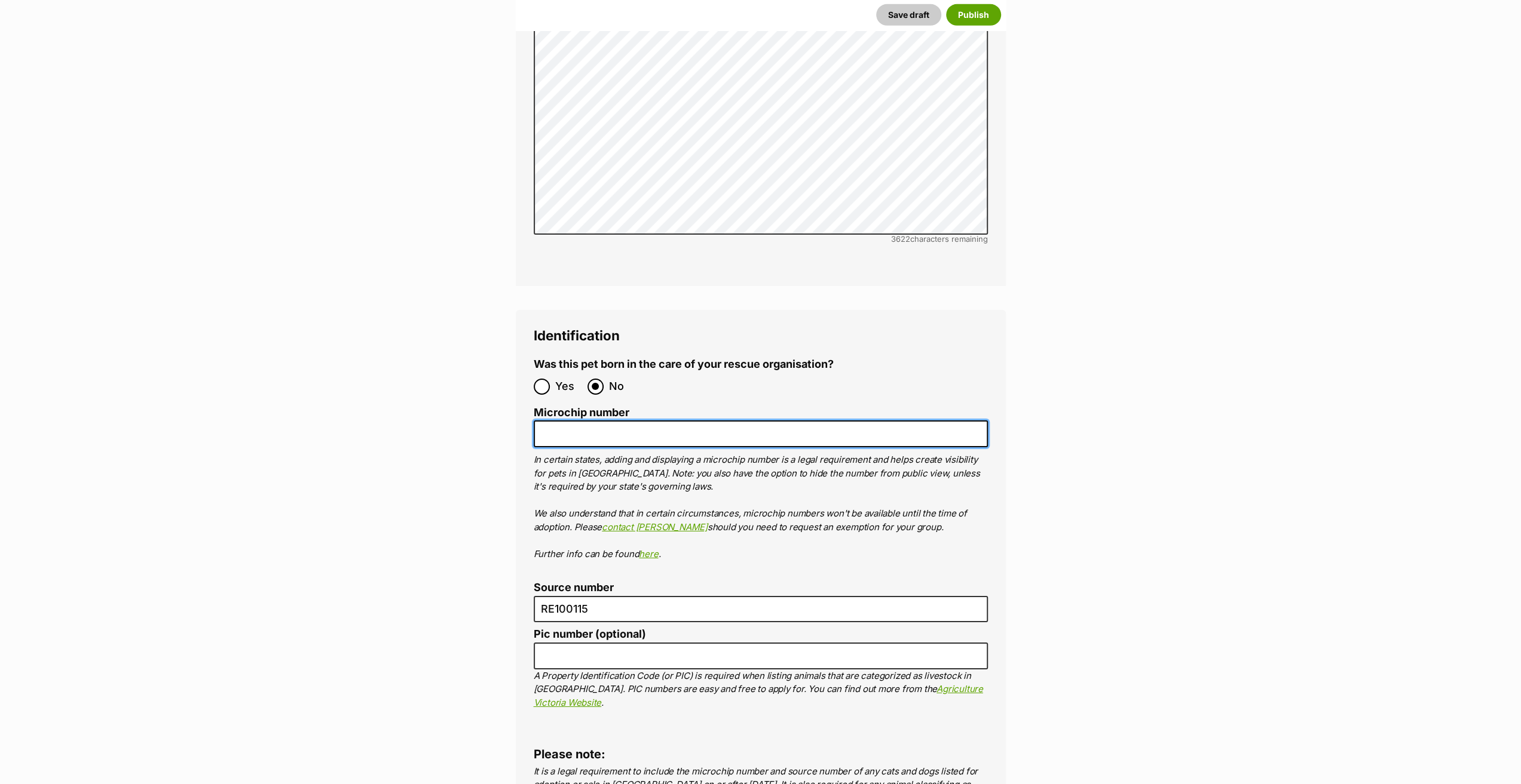
paste input "956000017056391"
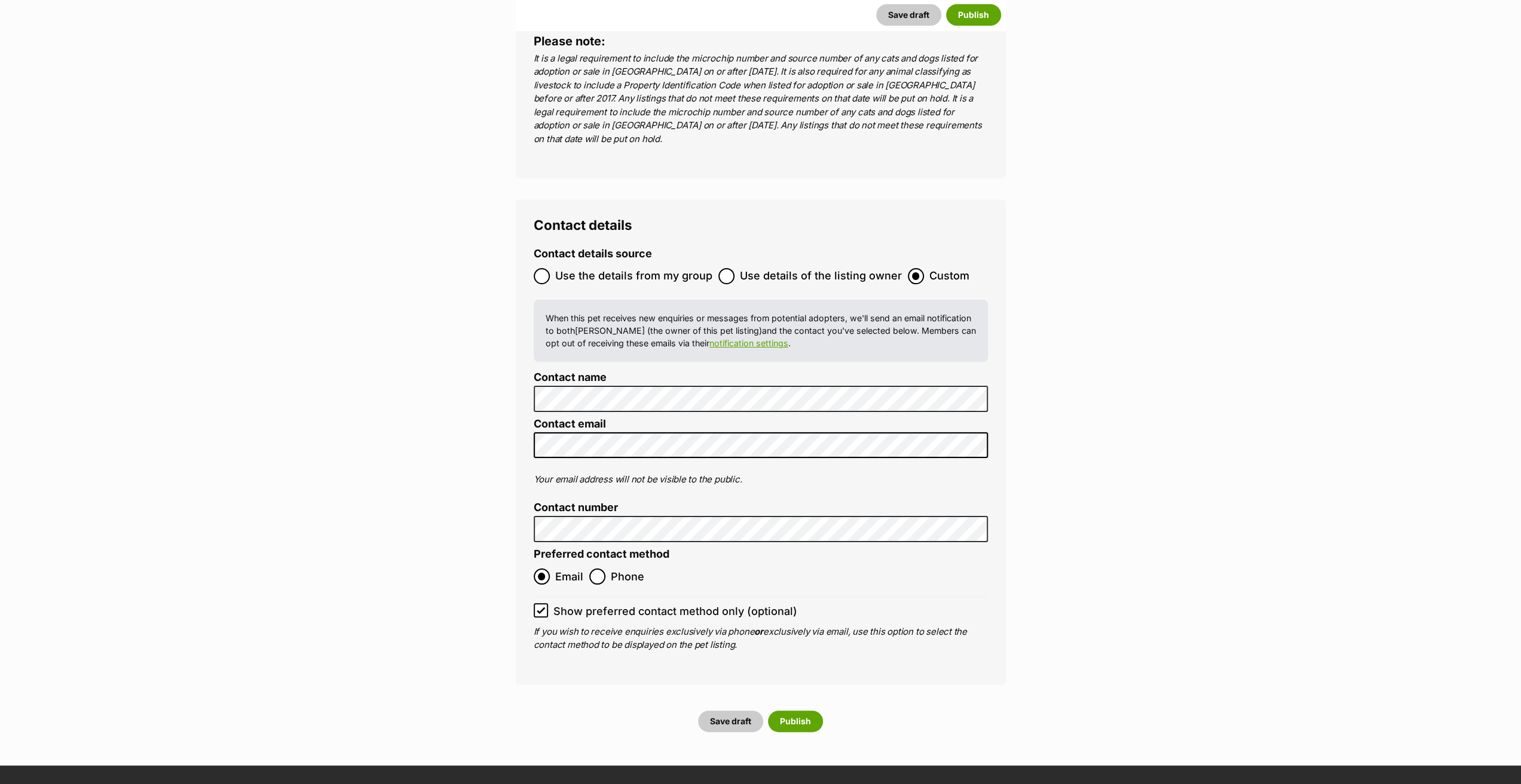
scroll to position [4540, 0]
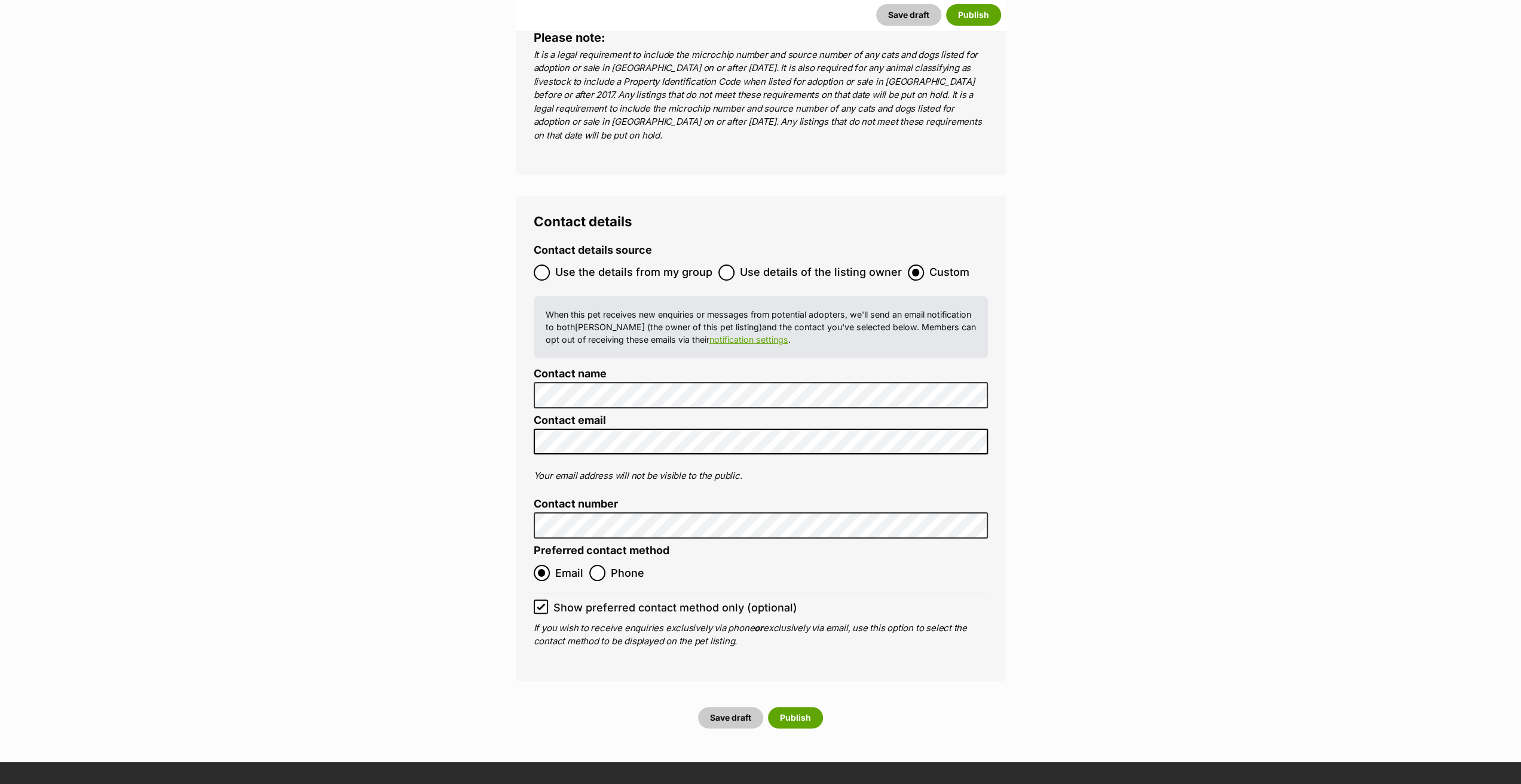
type input "956000017056391"
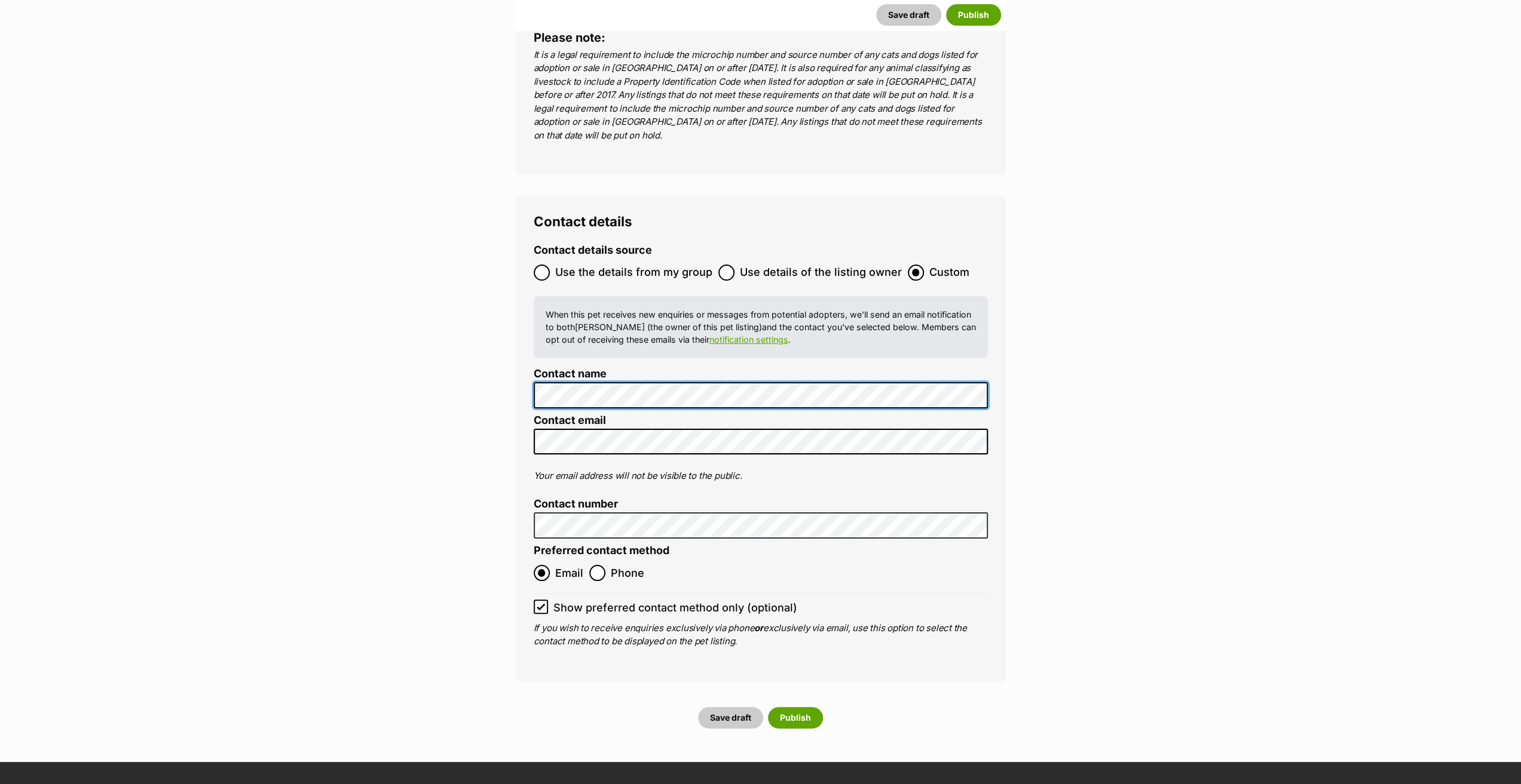
scroll to position [0, 0]
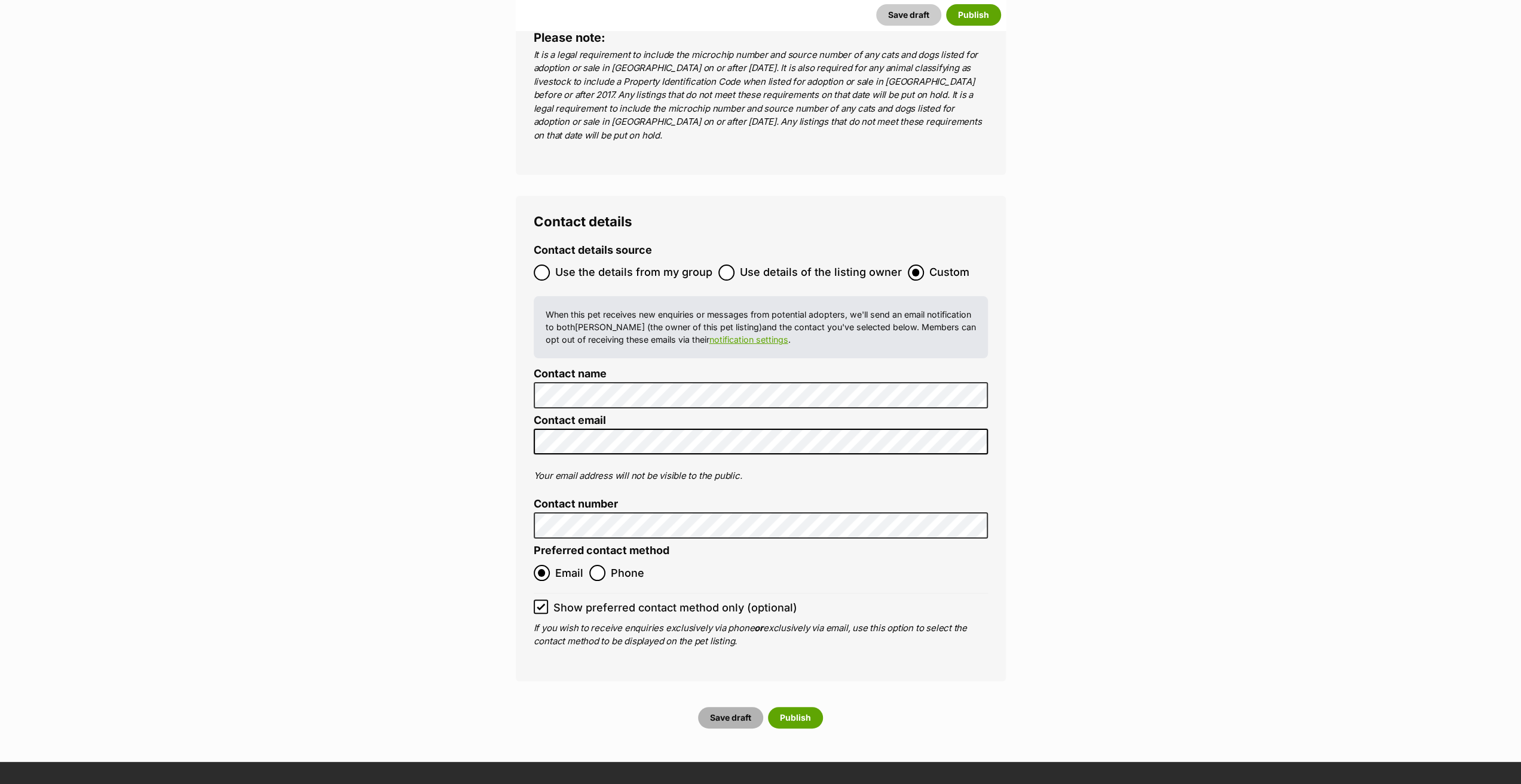
click at [716, 708] on button "Save draft" at bounding box center [731, 718] width 65 height 22
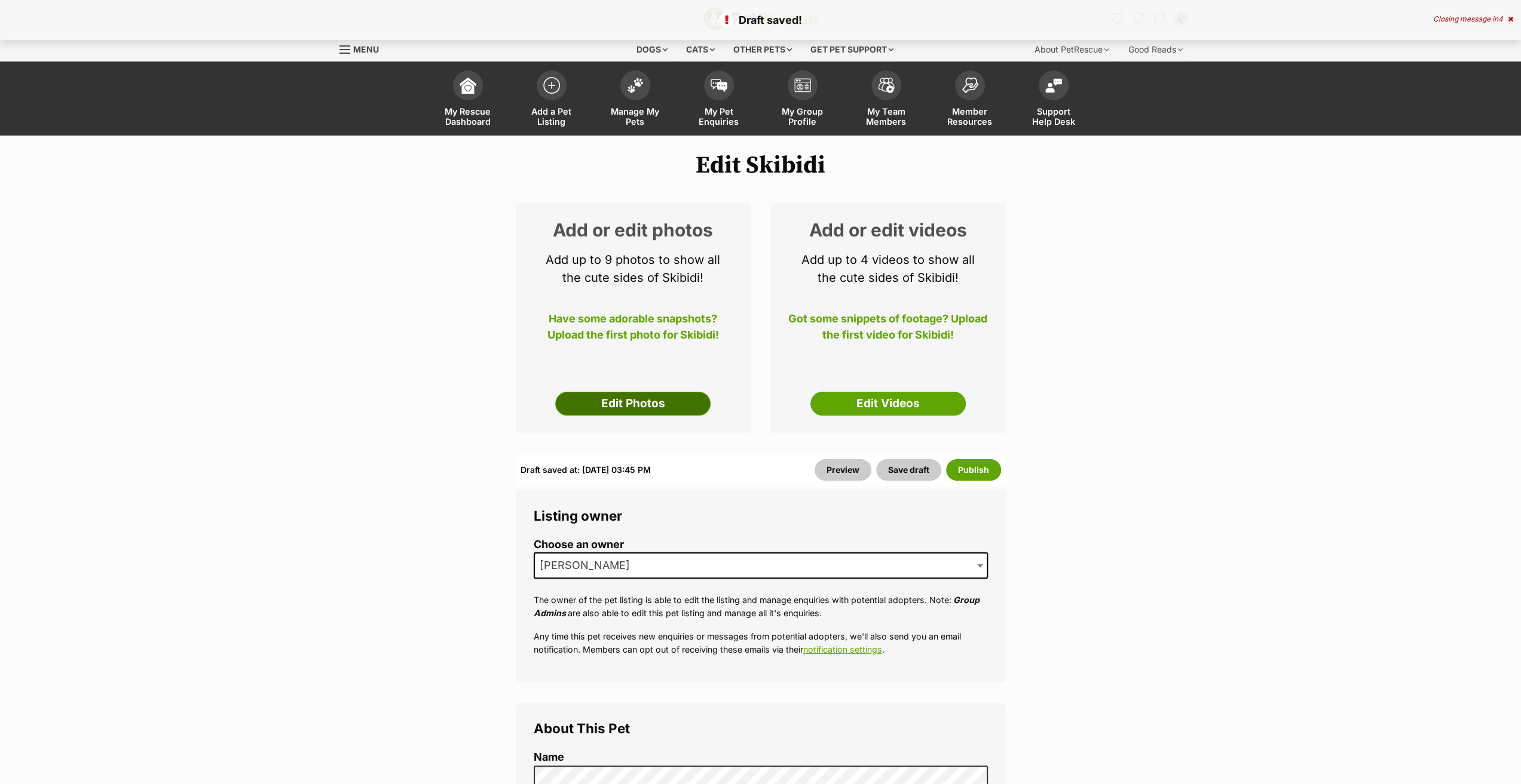
click at [622, 400] on link "Edit Photos" at bounding box center [633, 404] width 156 height 24
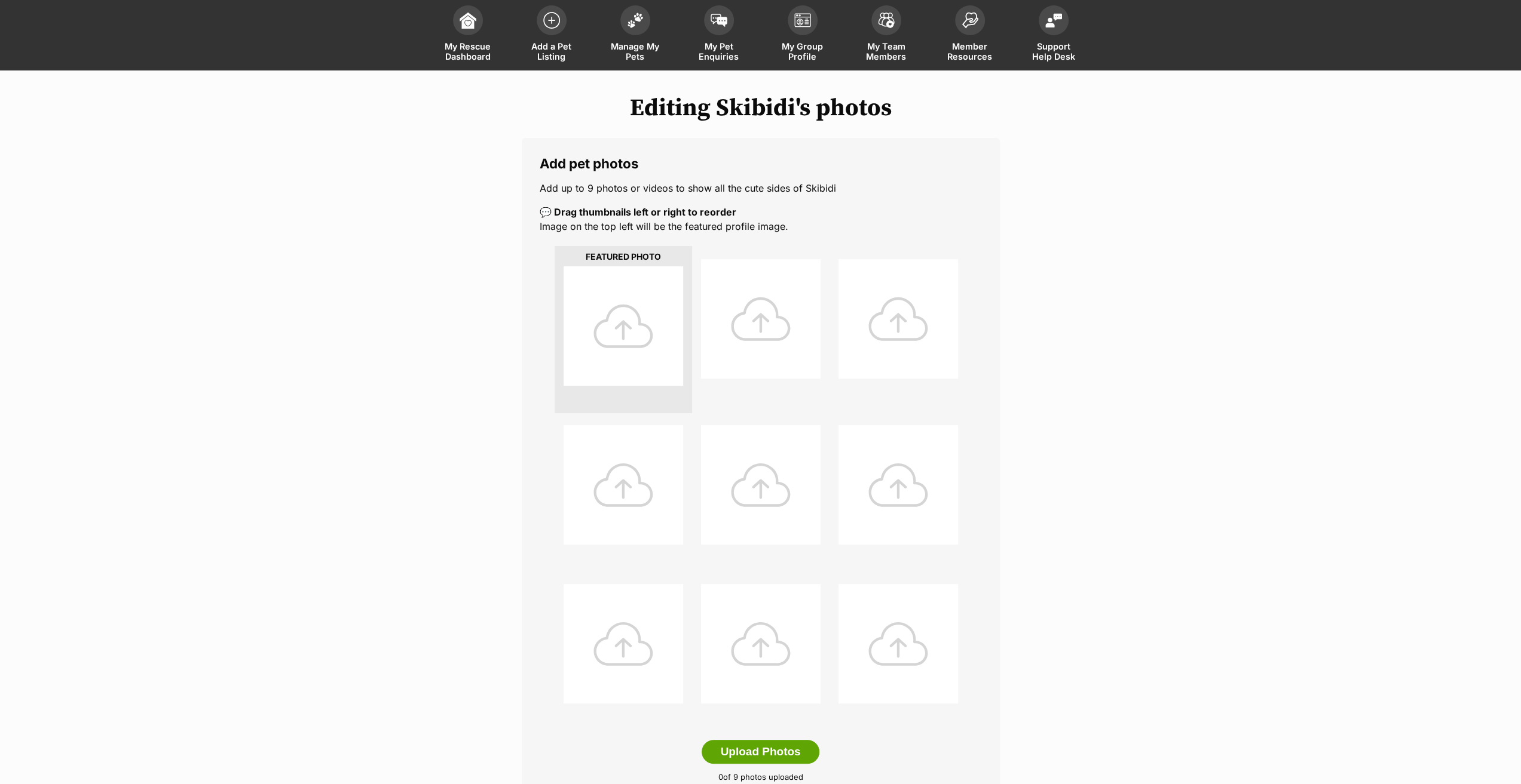
scroll to position [179, 0]
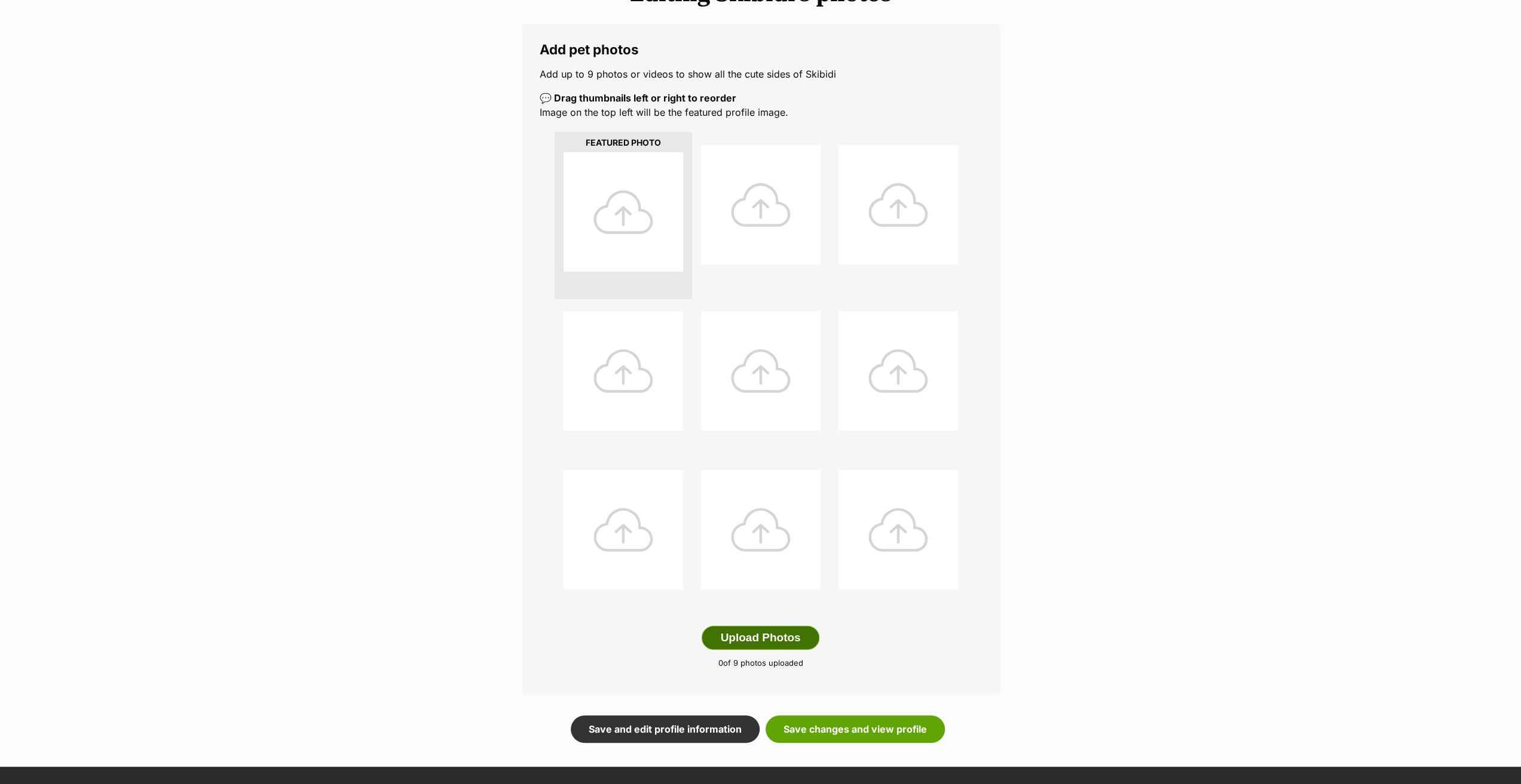
click at [750, 634] on button "Upload Photos" at bounding box center [760, 638] width 117 height 24
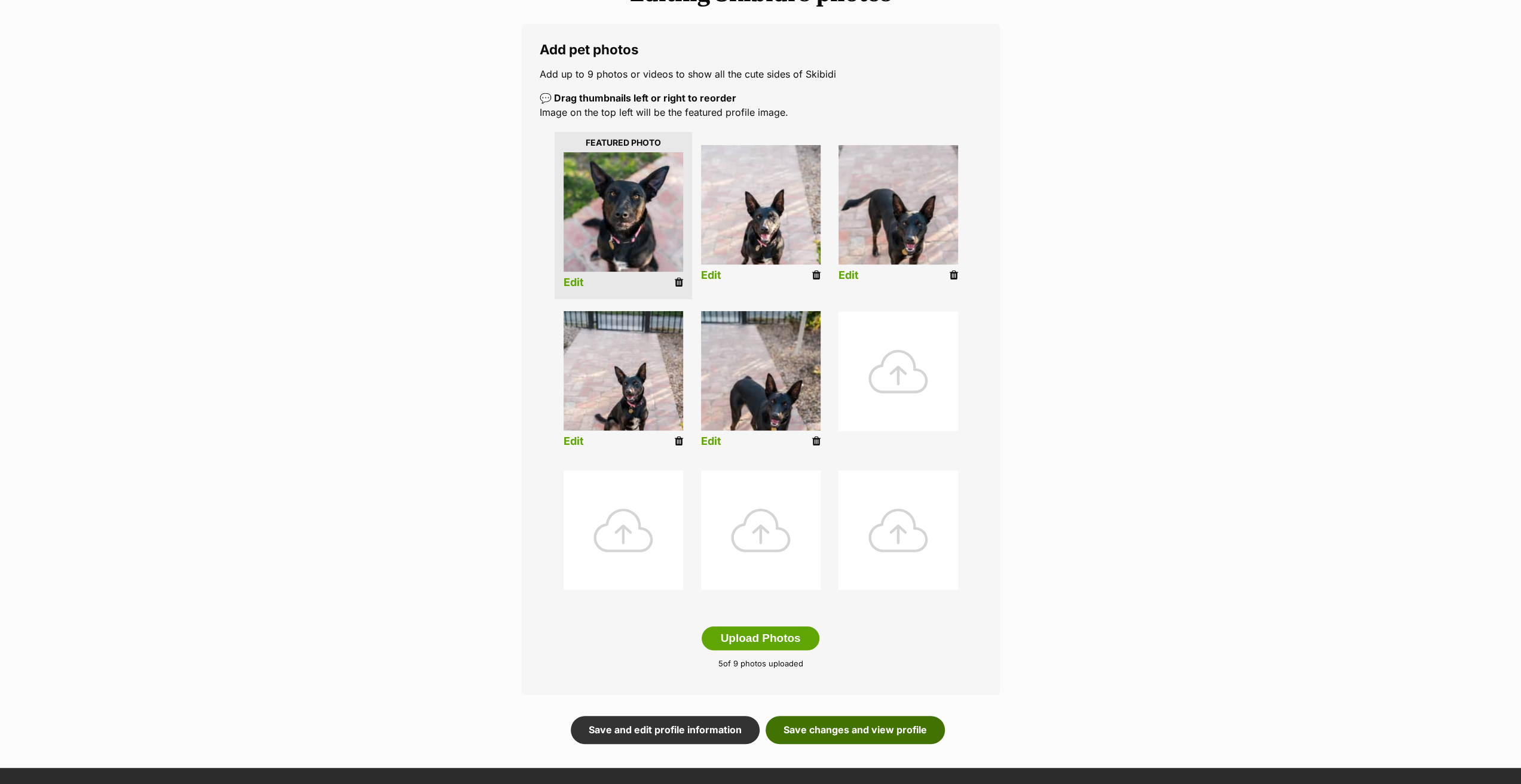
click at [868, 742] on link "Save changes and view profile" at bounding box center [855, 730] width 179 height 27
click at [868, 738] on link "Save changes and view profile" at bounding box center [855, 730] width 179 height 27
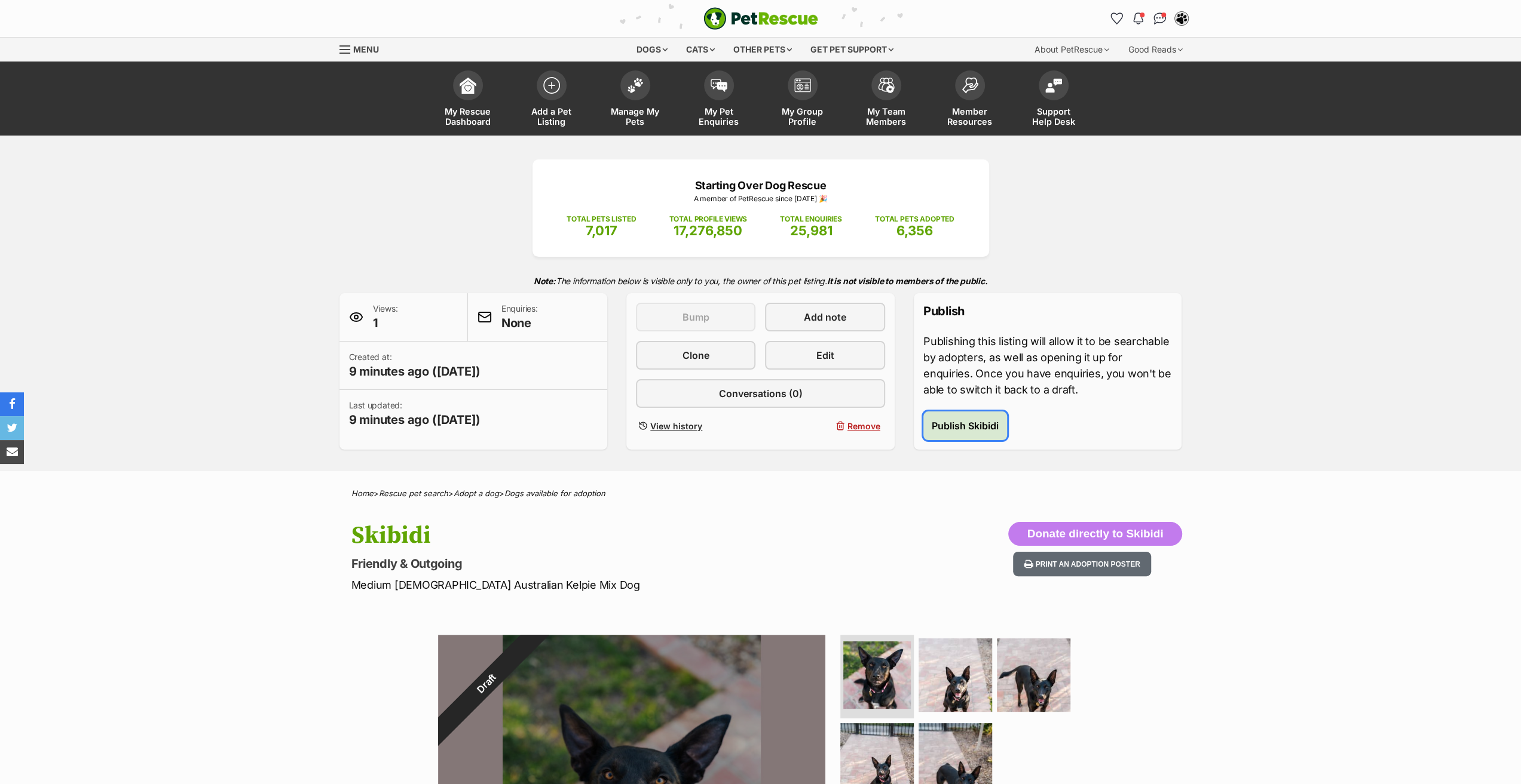
click at [972, 425] on span "Publish Skibidi" at bounding box center [965, 426] width 67 height 14
